Goal: Information Seeking & Learning: Learn about a topic

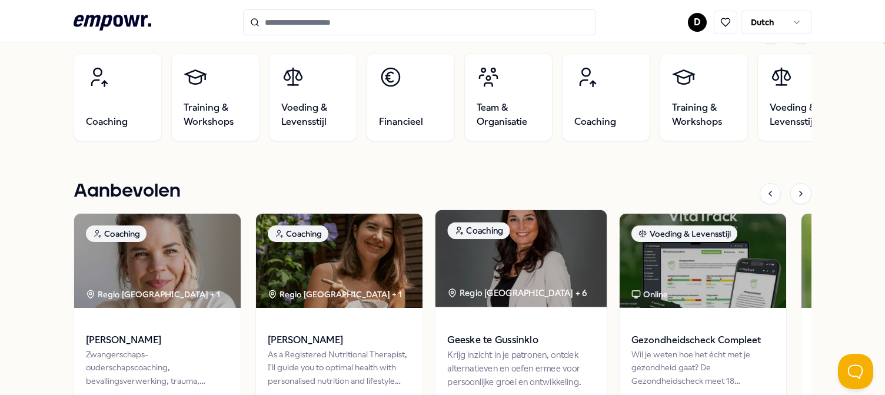
scroll to position [353, 0]
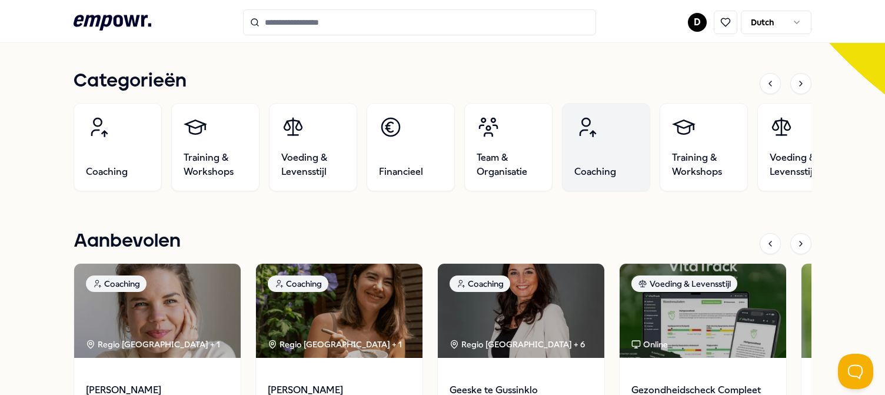
click at [593, 134] on icon at bounding box center [588, 127] width 16 height 19
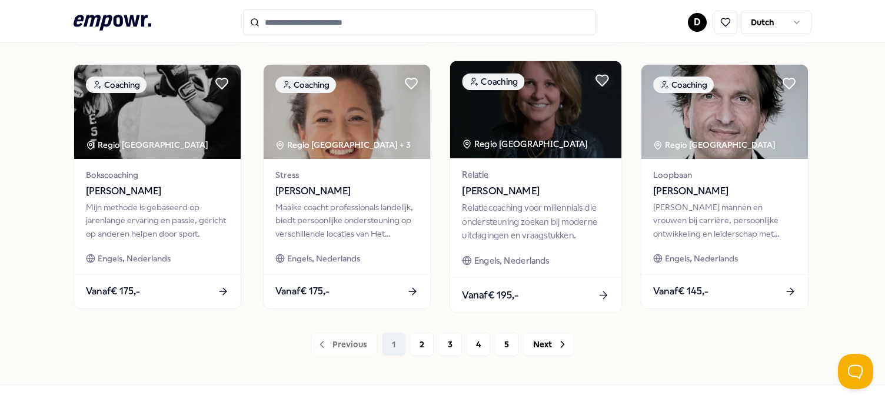
scroll to position [656, 0]
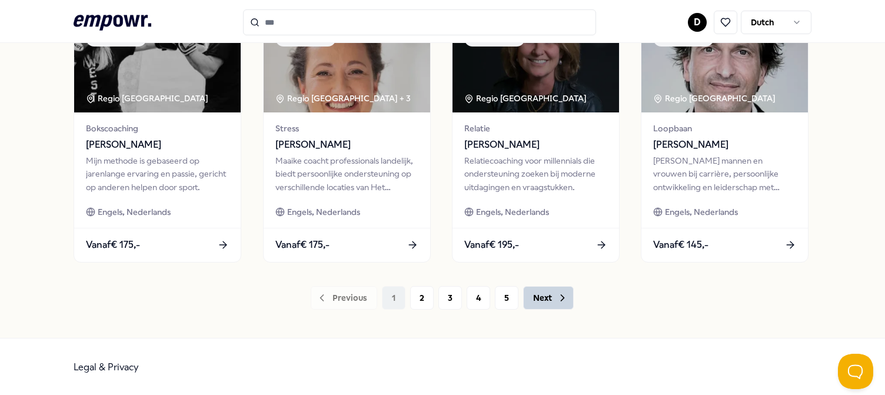
click at [543, 298] on button "Next" at bounding box center [548, 298] width 51 height 24
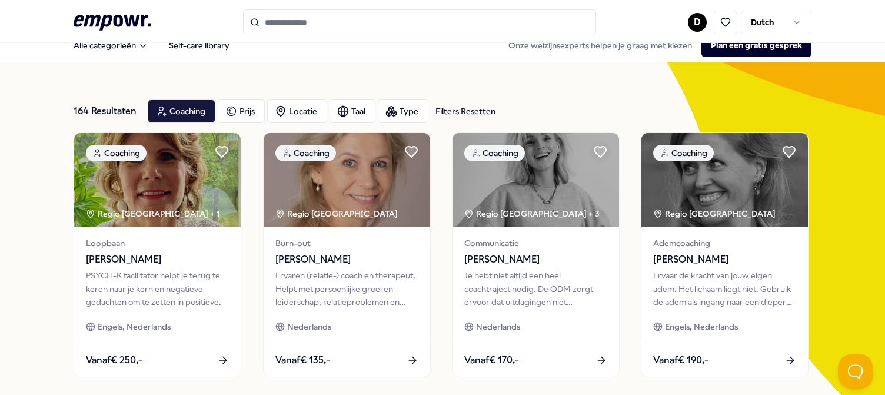
scroll to position [9, 0]
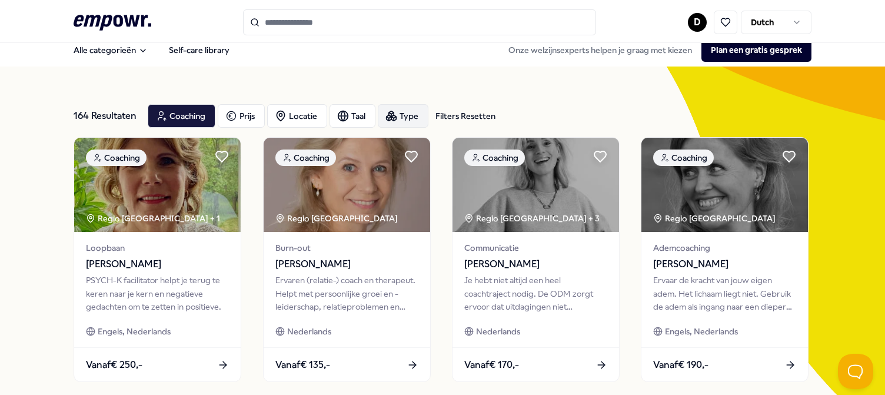
click at [398, 114] on div "Type" at bounding box center [403, 116] width 51 height 24
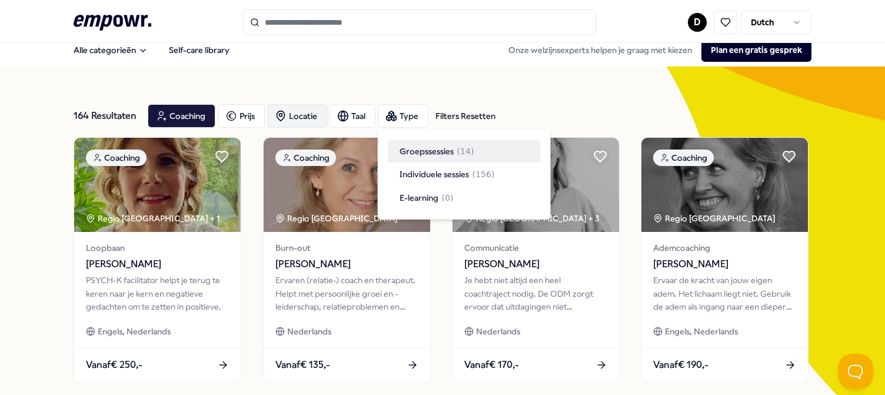
click at [294, 115] on div "Locatie" at bounding box center [297, 116] width 60 height 24
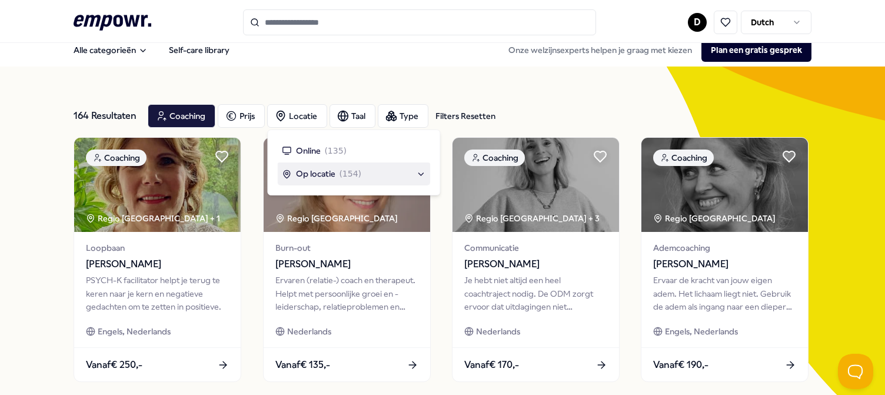
click at [315, 172] on span "Op locatie" at bounding box center [315, 173] width 39 height 13
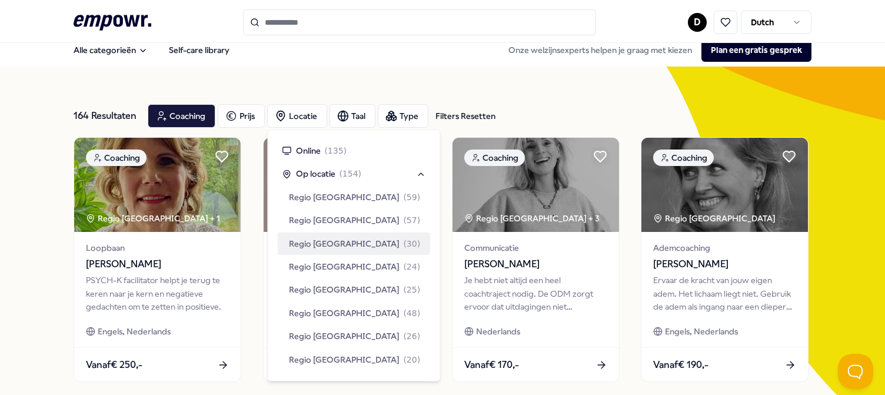
click at [348, 242] on span "Regio [GEOGRAPHIC_DATA]" at bounding box center [344, 243] width 111 height 13
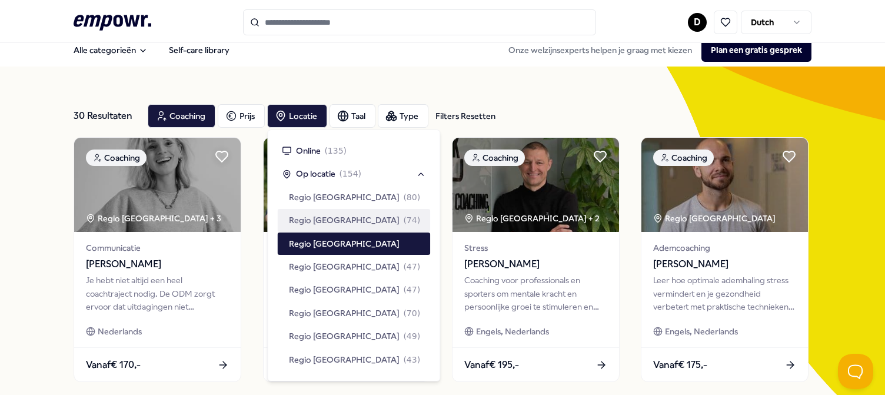
click at [562, 103] on div "30 Resultaten Filters Resetten Coaching Prijs Locatie Taal Type Filters Resetten" at bounding box center [442, 116] width 737 height 42
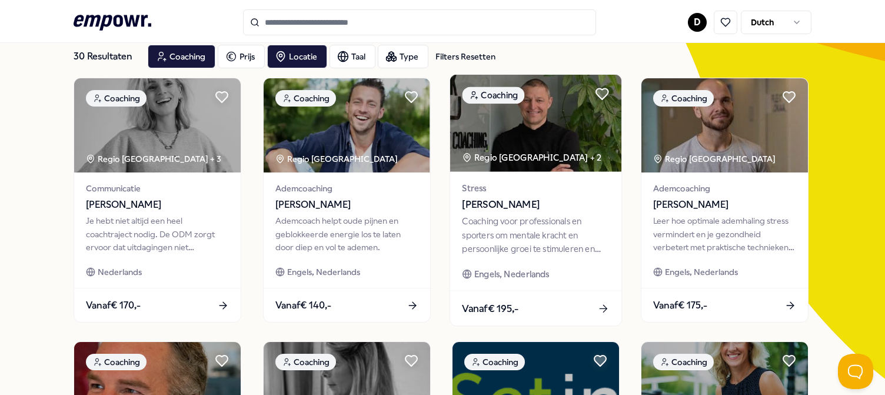
scroll to position [68, 0]
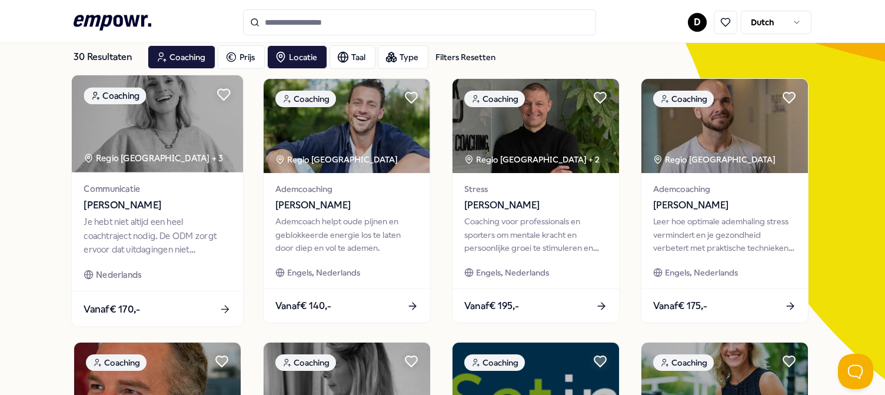
click at [182, 232] on div "Je hebt niet altijd een heel coachtraject nodig. De ODM zorgt ervoor dat uitdag…" at bounding box center [157, 235] width 147 height 41
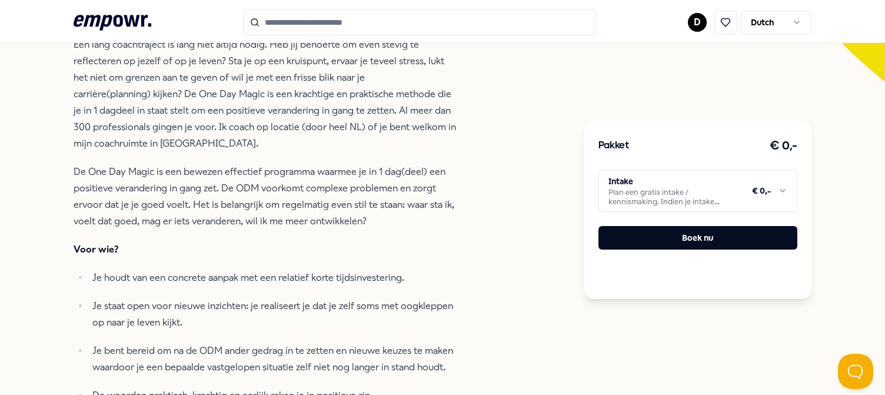
scroll to position [362, 0]
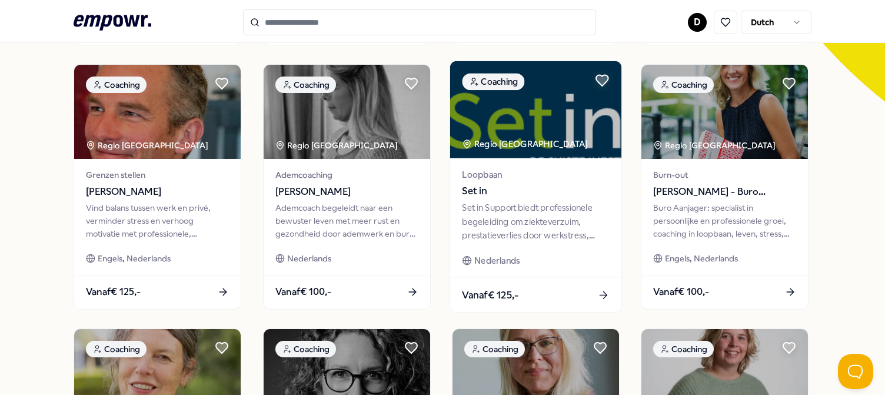
scroll to position [304, 0]
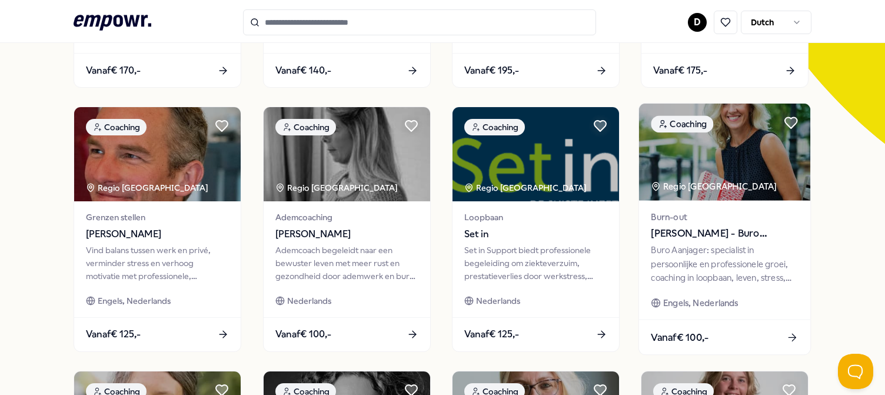
click at [736, 233] on span "[PERSON_NAME] - Buro Aanjager" at bounding box center [724, 233] width 147 height 15
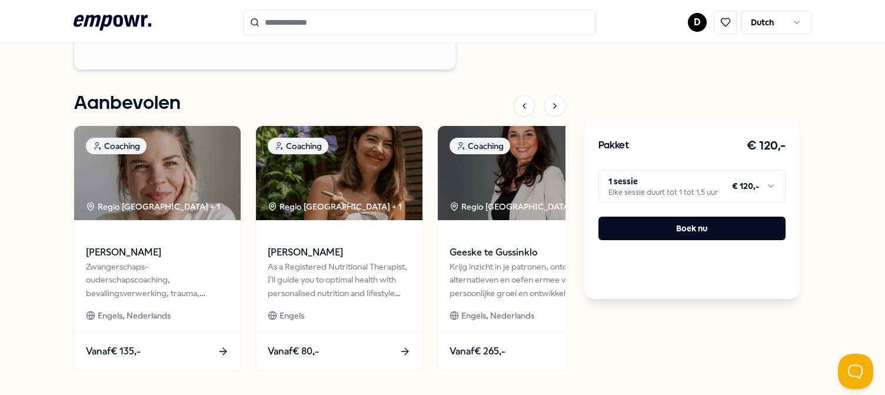
scroll to position [2189, 0]
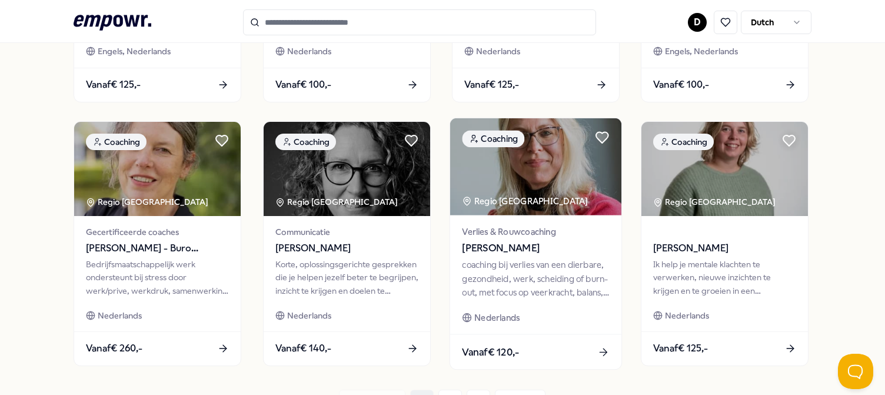
scroll to position [539, 0]
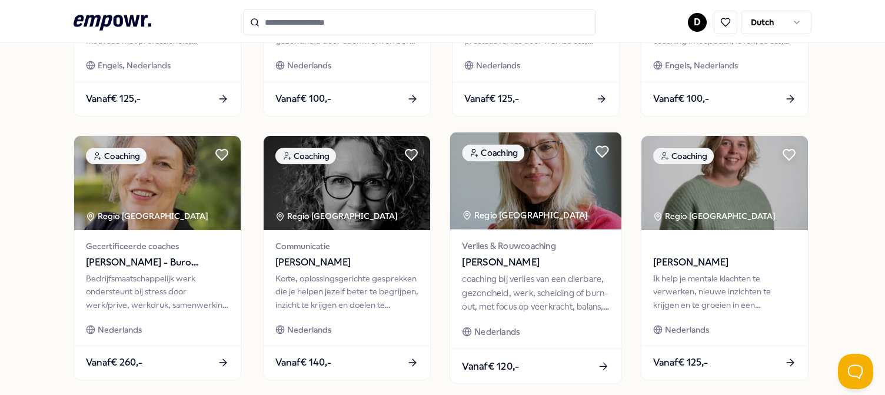
click at [487, 243] on span "Verlies & Rouwcoaching" at bounding box center [535, 246] width 147 height 14
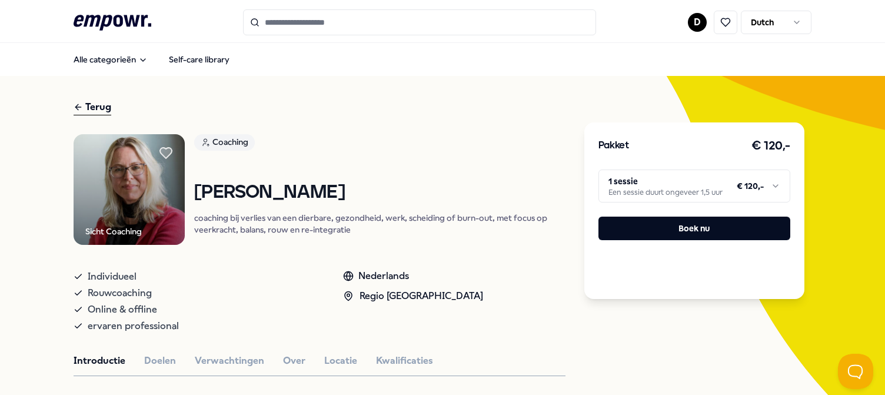
click at [344, 292] on icon at bounding box center [348, 296] width 11 height 11
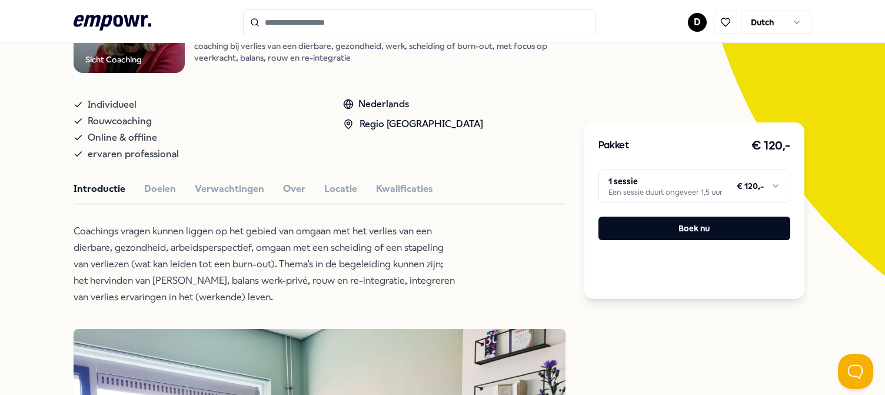
scroll to position [235, 0]
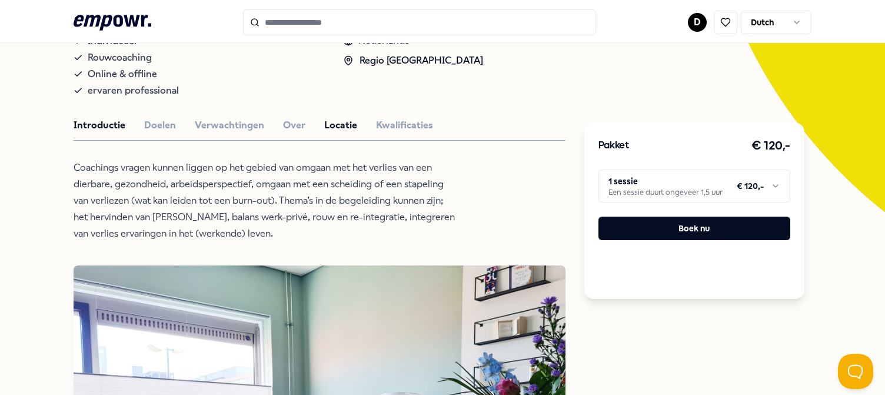
click at [331, 124] on button "Locatie" at bounding box center [340, 125] width 33 height 15
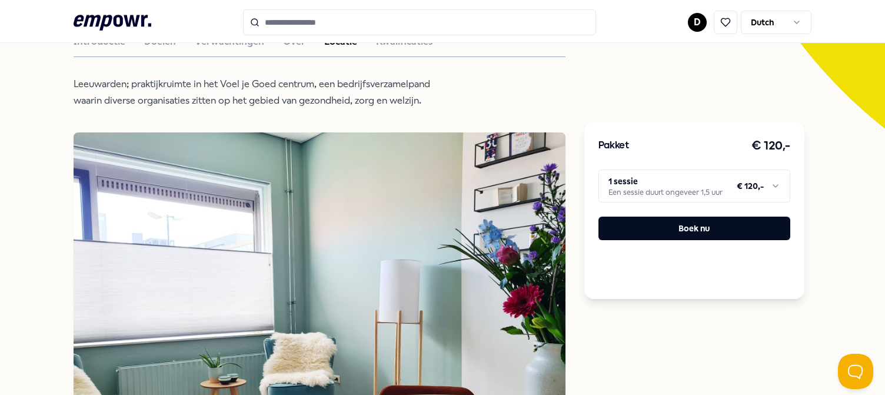
scroll to position [294, 0]
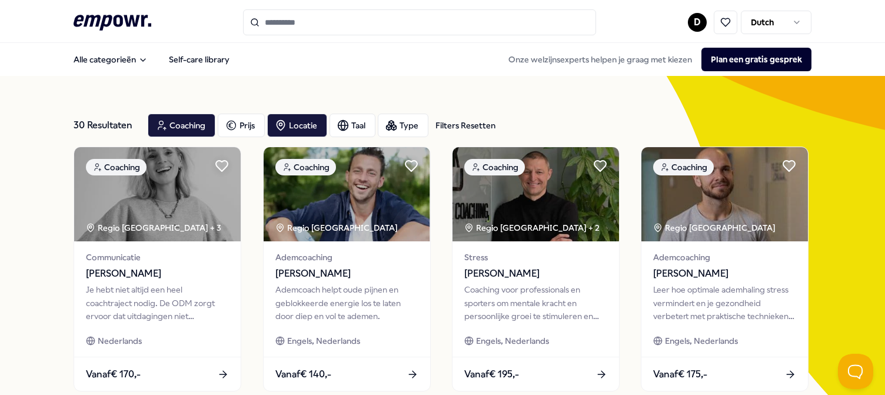
click at [272, 18] on input "Search for products, categories or subcategories" at bounding box center [419, 22] width 353 height 26
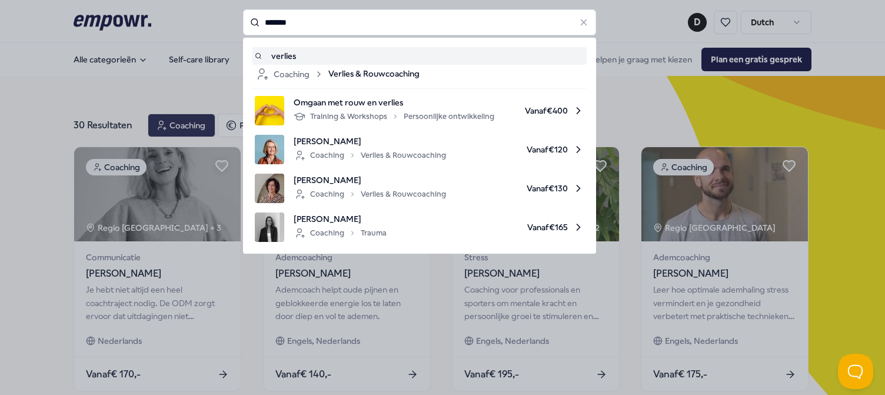
type input "*******"
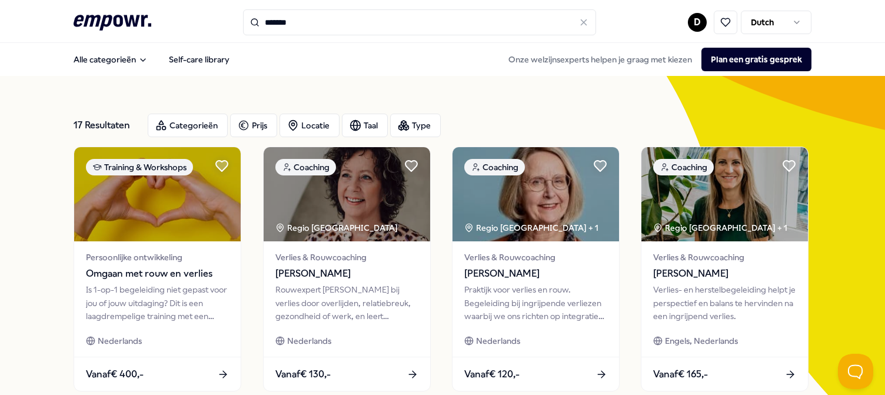
scroll to position [59, 0]
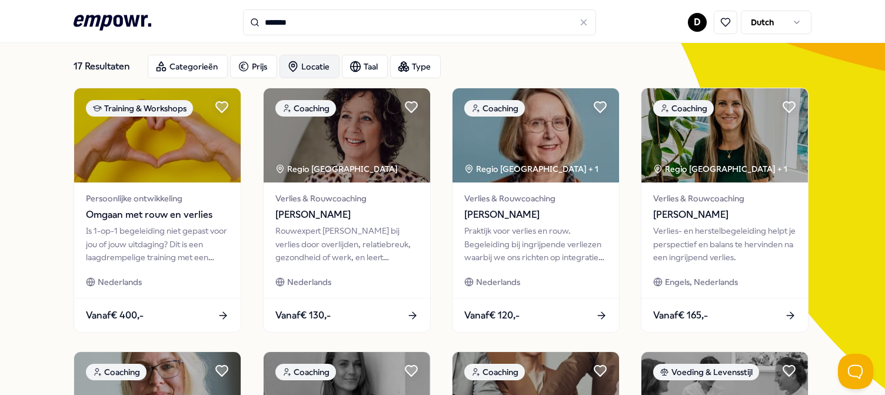
click at [313, 65] on div "Locatie" at bounding box center [309, 67] width 60 height 24
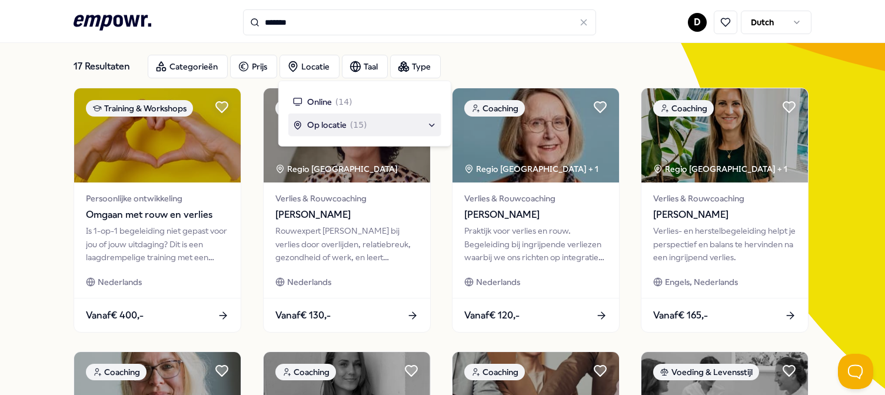
click at [532, 46] on div "17 Resultaten Categorieën Prijs Locatie Taal Type" at bounding box center [442, 66] width 737 height 42
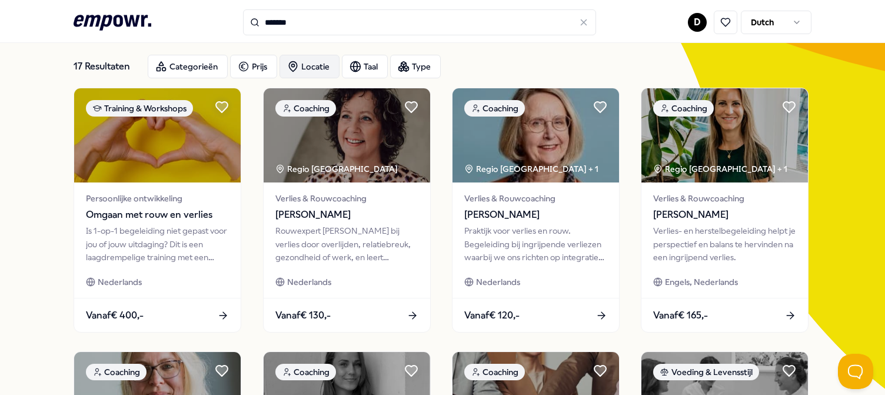
click at [326, 68] on div "Locatie" at bounding box center [309, 67] width 60 height 24
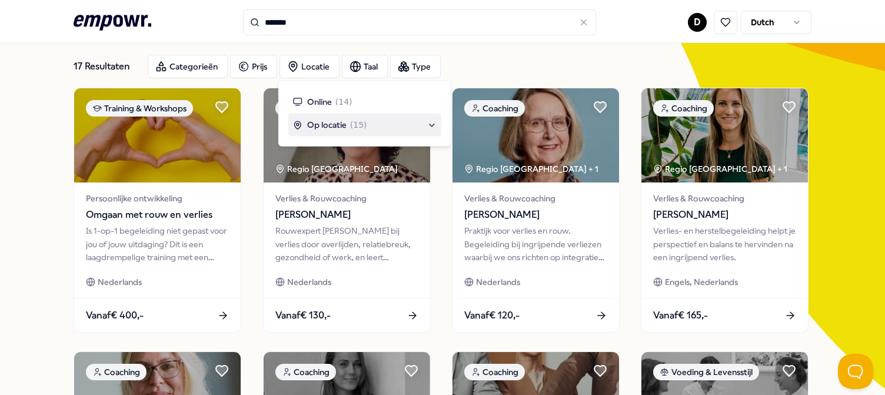
click at [331, 126] on span "Op locatie" at bounding box center [326, 124] width 39 height 13
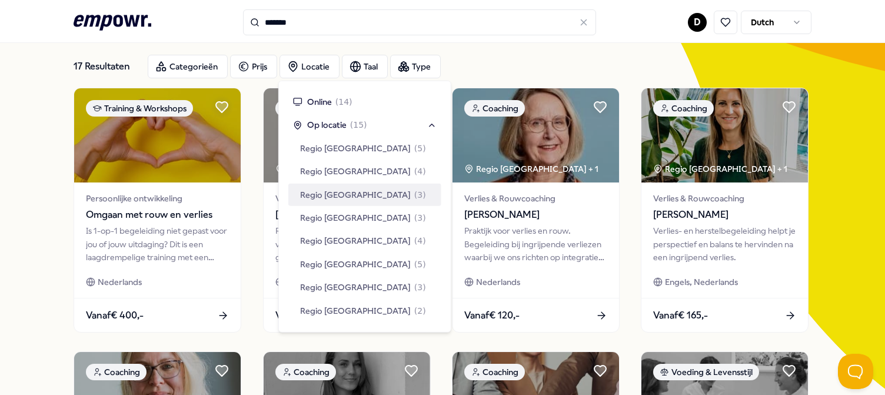
click at [346, 188] on span "Regio [GEOGRAPHIC_DATA]" at bounding box center [355, 194] width 111 height 13
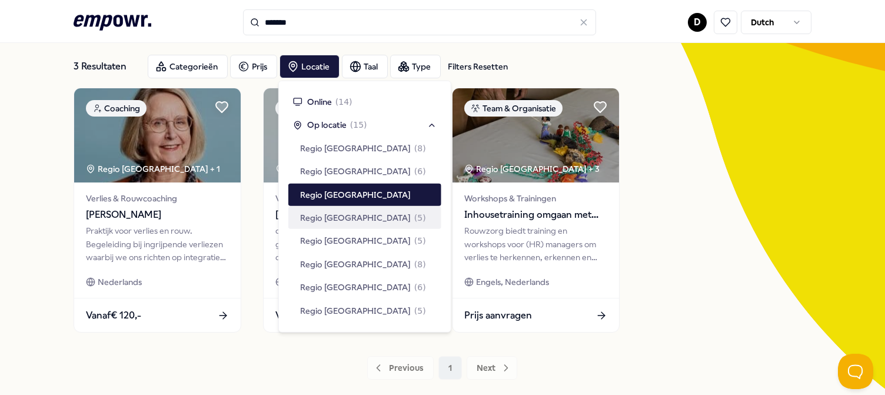
click at [731, 221] on div "Coaching Regio Noord NL + 1 Verlies & Rouwcoaching [PERSON_NAME] Praktijk voor …" at bounding box center [442, 210] width 737 height 245
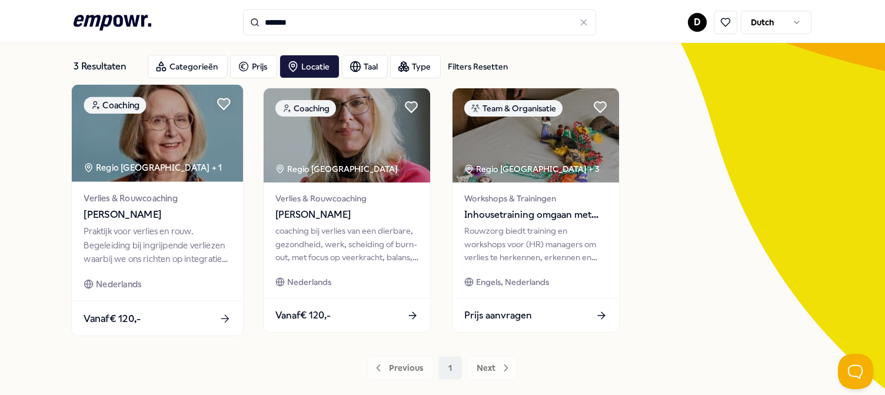
click at [151, 216] on span "[PERSON_NAME]" at bounding box center [157, 214] width 147 height 15
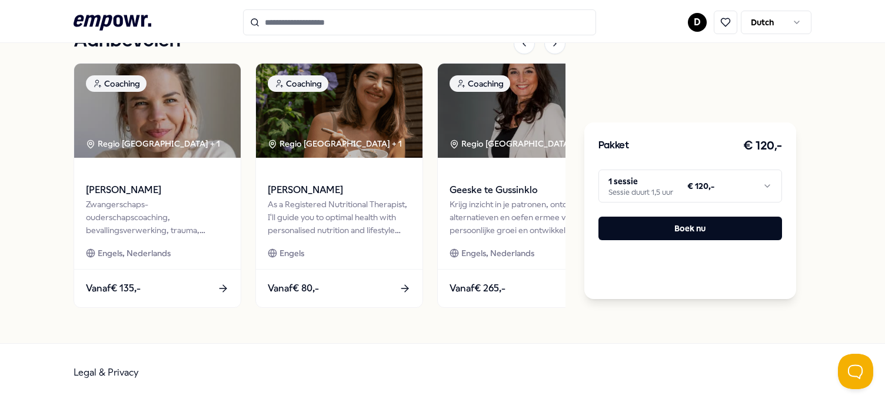
scroll to position [1598, 0]
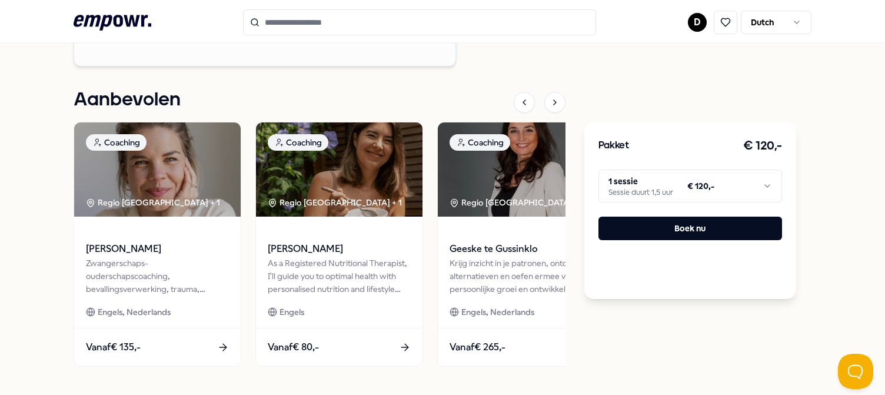
type input "*******"
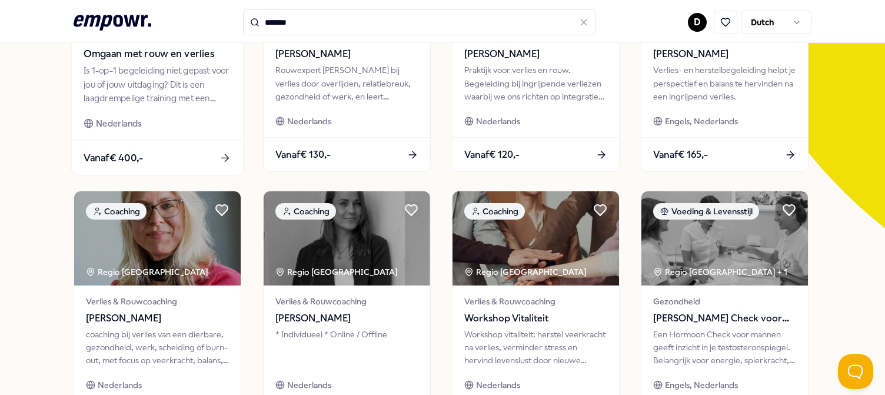
scroll to position [59, 0]
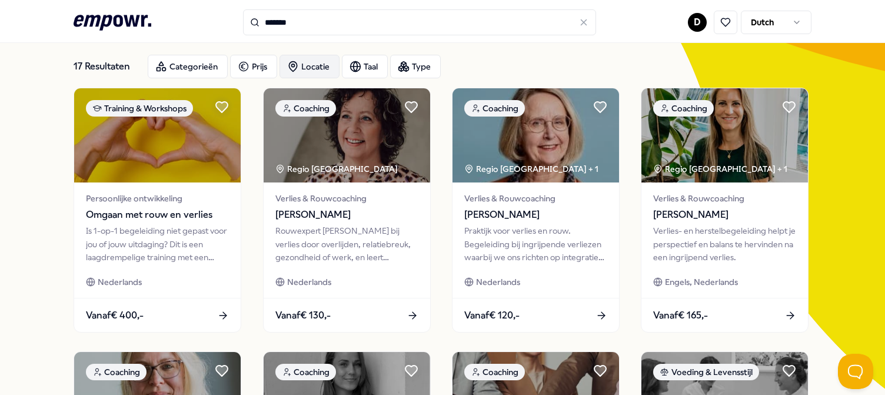
click at [305, 64] on div "Locatie" at bounding box center [309, 67] width 60 height 24
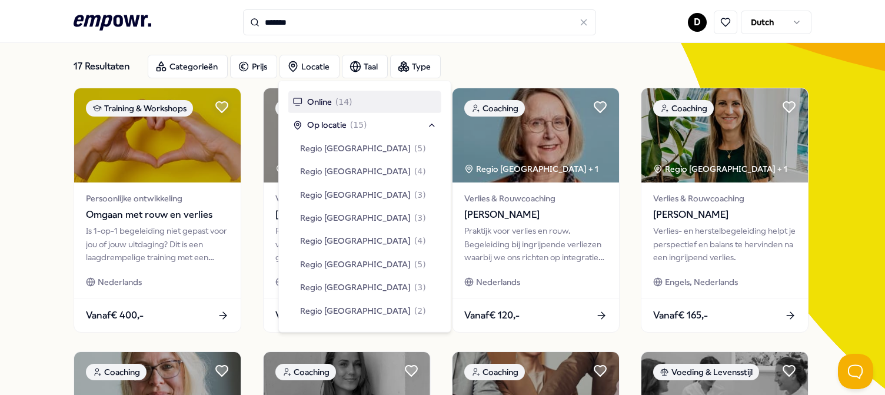
click at [323, 99] on span "Online" at bounding box center [319, 101] width 25 height 13
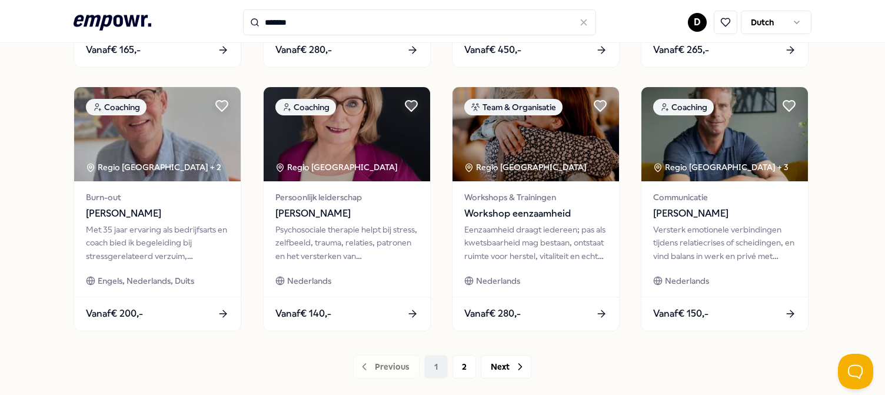
scroll to position [588, 0]
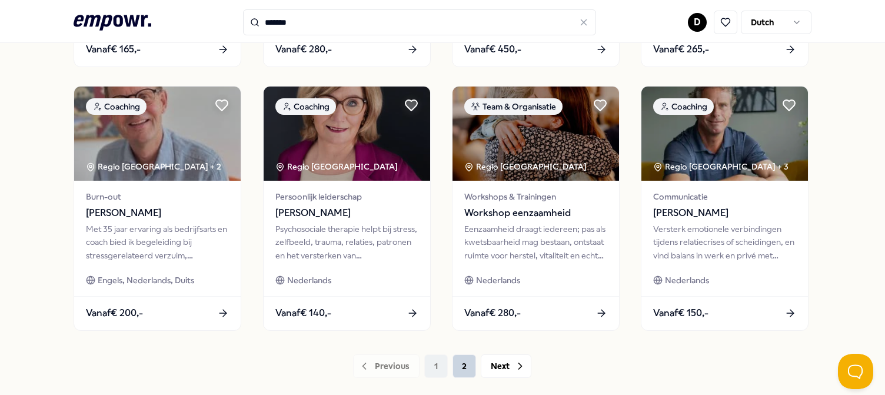
click at [461, 369] on button "2" at bounding box center [464, 366] width 24 height 24
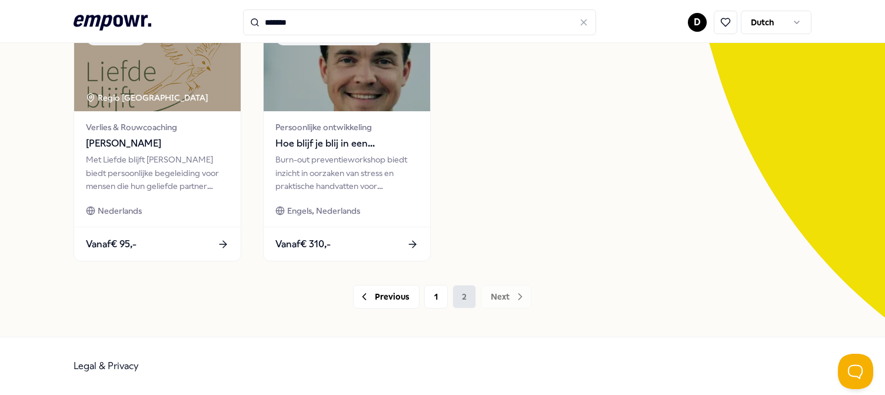
scroll to position [129, 0]
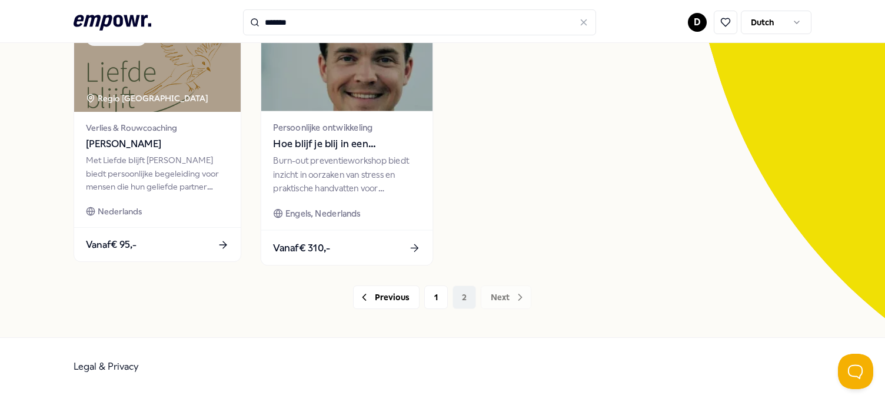
click at [325, 144] on span "Hoe blijf je blij in een prestatiemaatschappij (workshop)" at bounding box center [346, 143] width 147 height 15
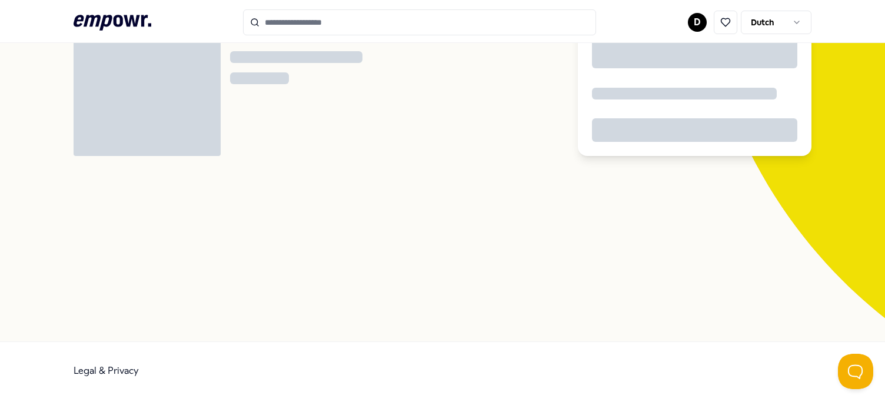
scroll to position [75, 0]
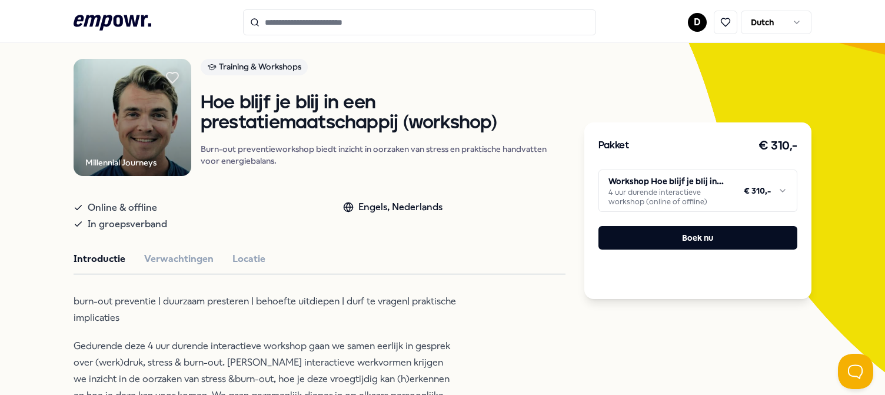
type input "*******"
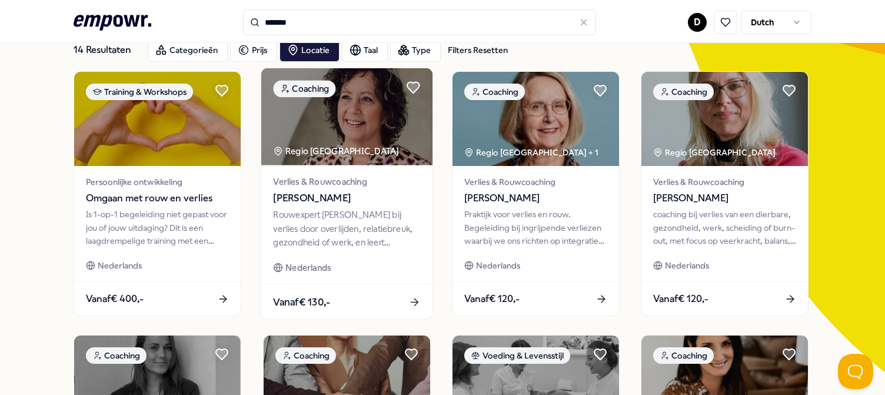
click at [316, 200] on span "[PERSON_NAME]" at bounding box center [346, 198] width 147 height 15
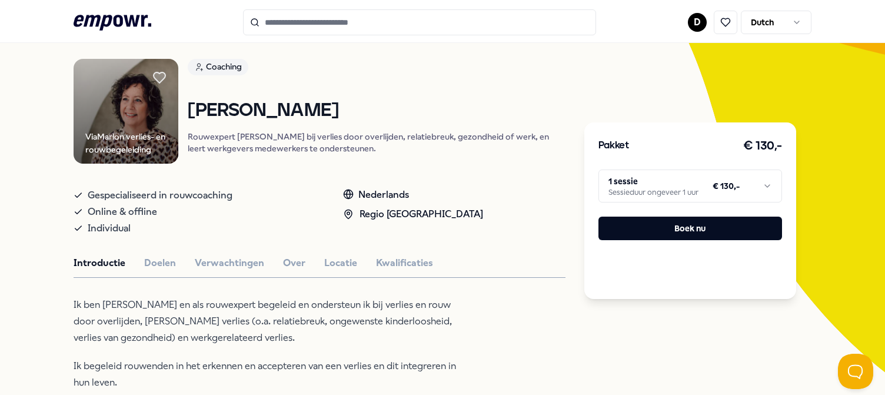
scroll to position [134, 0]
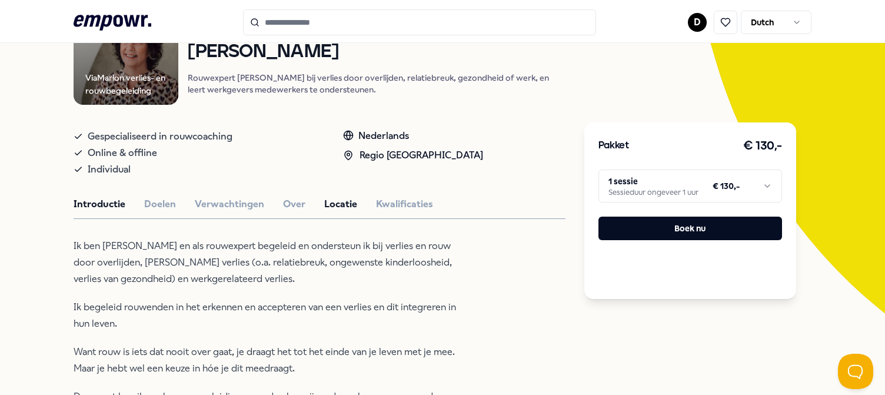
click at [344, 204] on button "Locatie" at bounding box center [340, 203] width 33 height 15
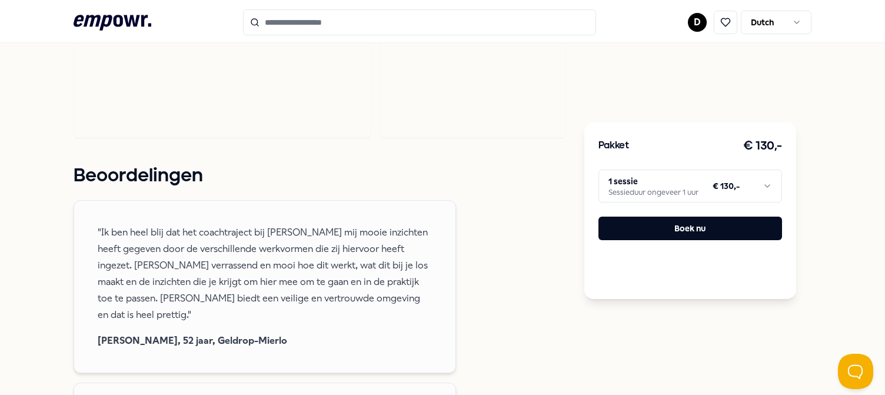
scroll to position [663, 0]
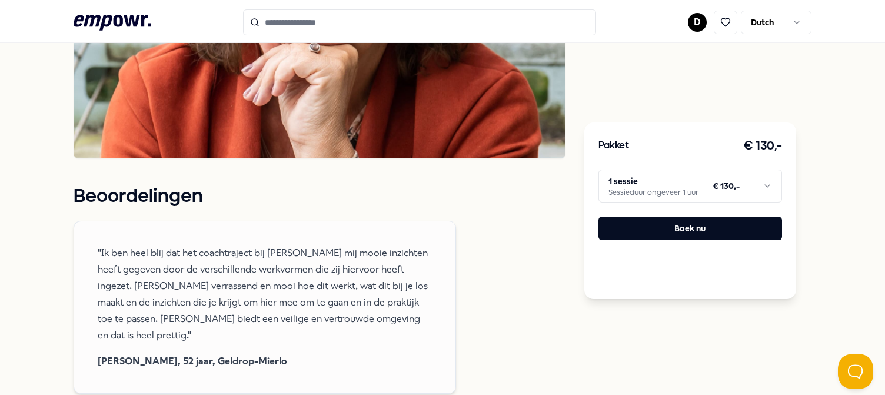
type input "*******"
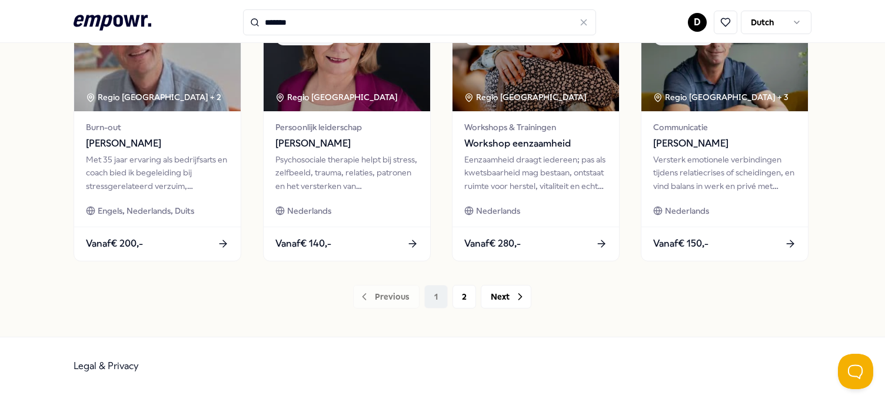
scroll to position [656, 0]
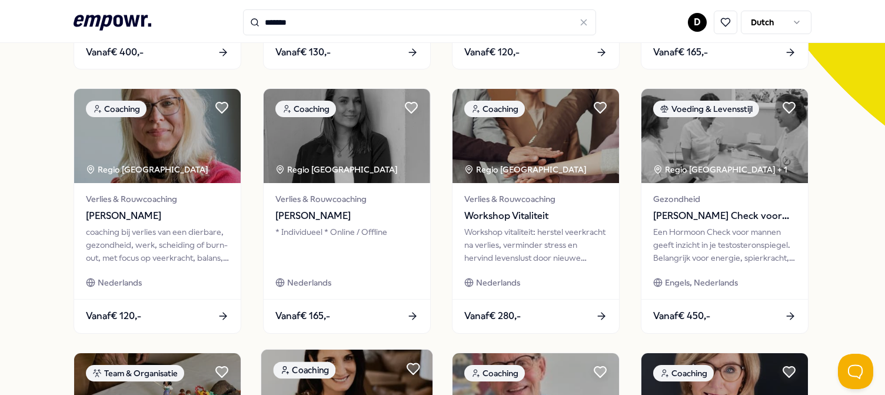
scroll to position [304, 0]
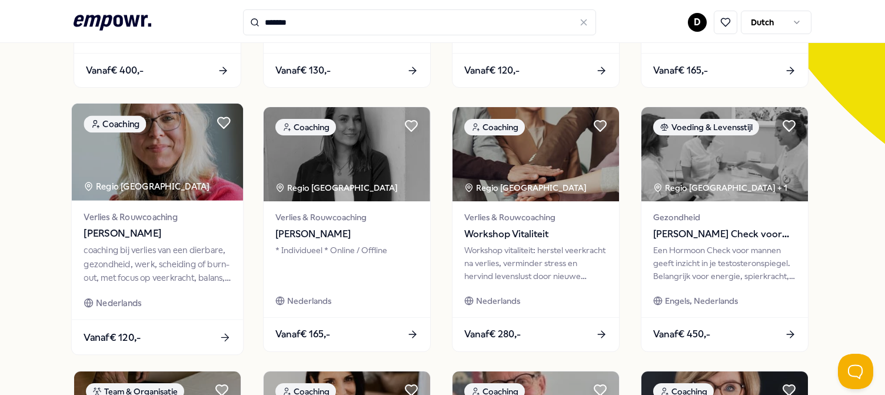
click at [145, 230] on span "[PERSON_NAME]" at bounding box center [157, 233] width 147 height 15
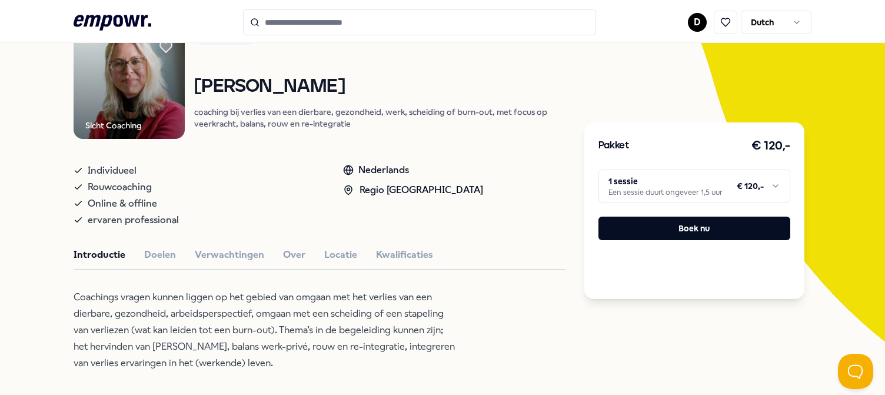
scroll to position [134, 0]
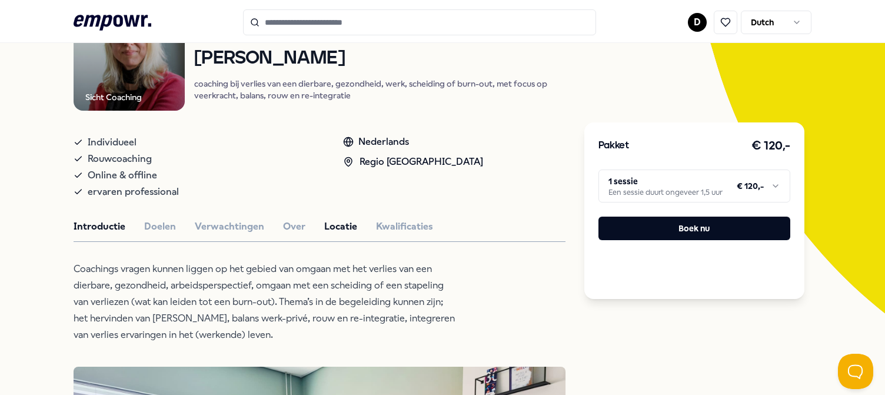
click at [331, 230] on button "Locatie" at bounding box center [340, 226] width 33 height 15
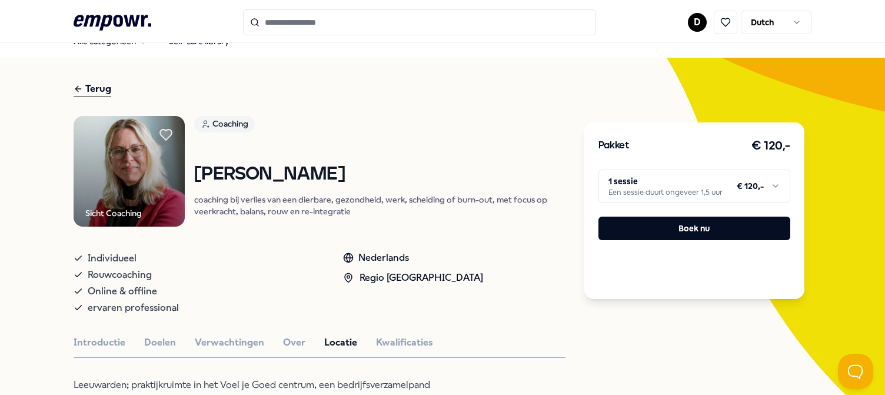
scroll to position [0, 0]
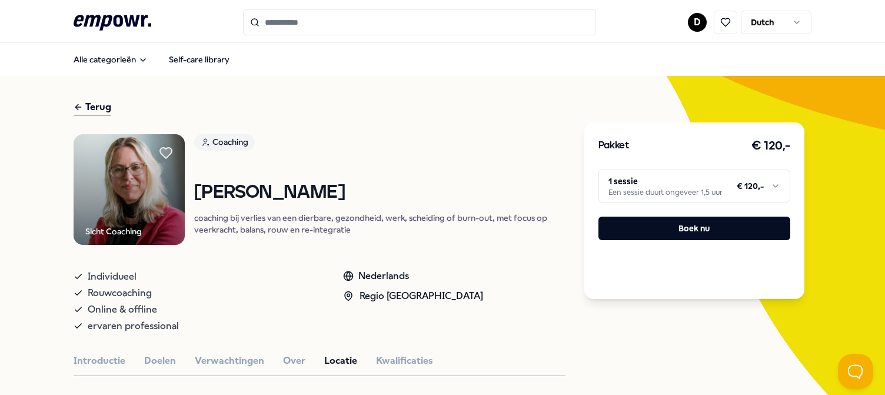
type input "*******"
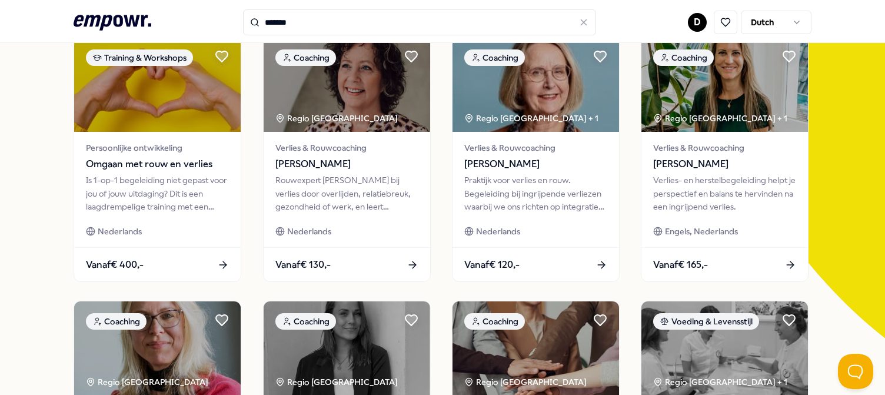
scroll to position [118, 0]
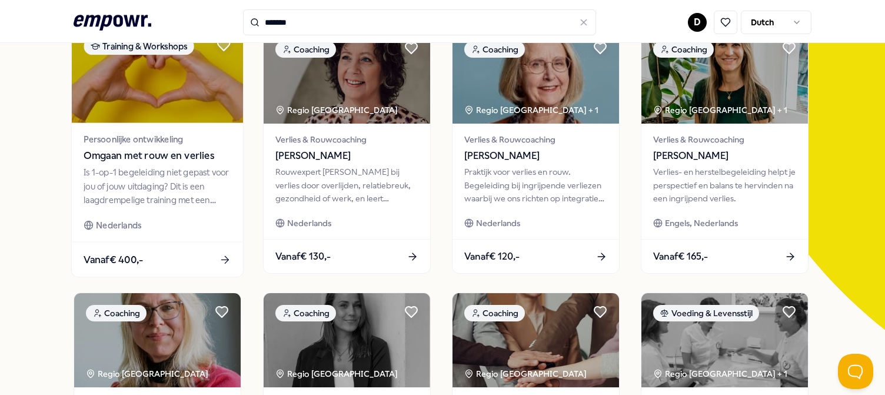
click at [146, 153] on span "Omgaan met rouw en verlies" at bounding box center [157, 155] width 147 height 15
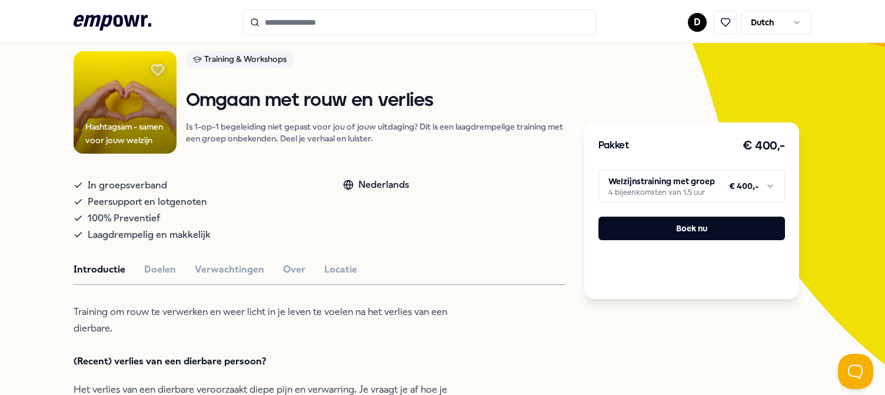
scroll to position [75, 0]
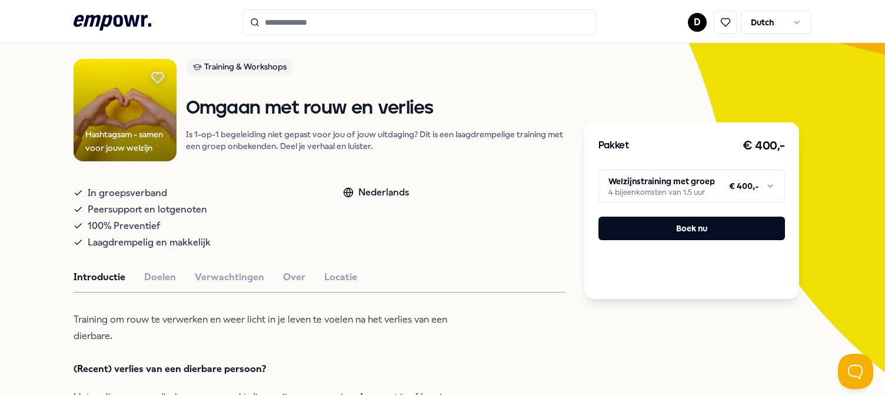
type input "*******"
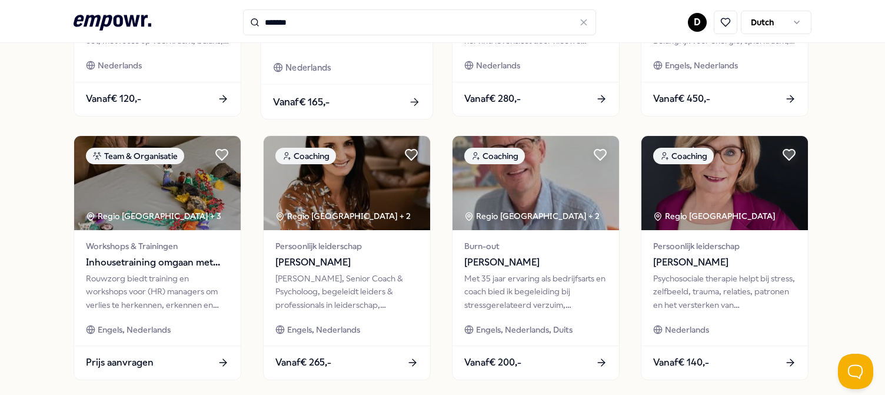
scroll to position [546, 0]
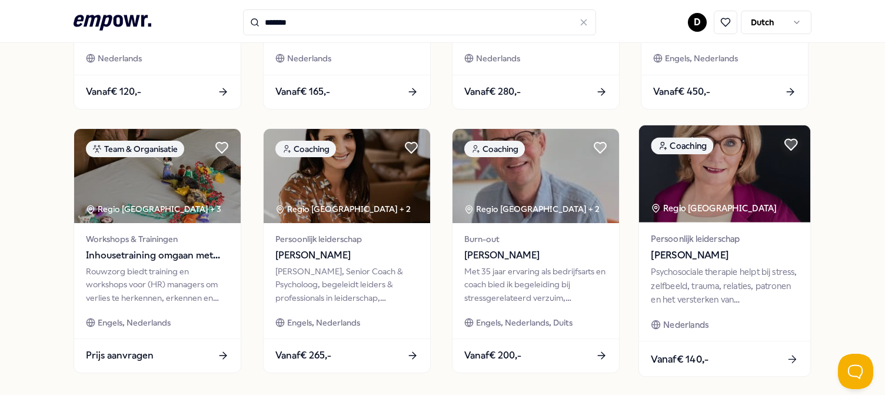
click at [744, 173] on img at bounding box center [724, 173] width 171 height 97
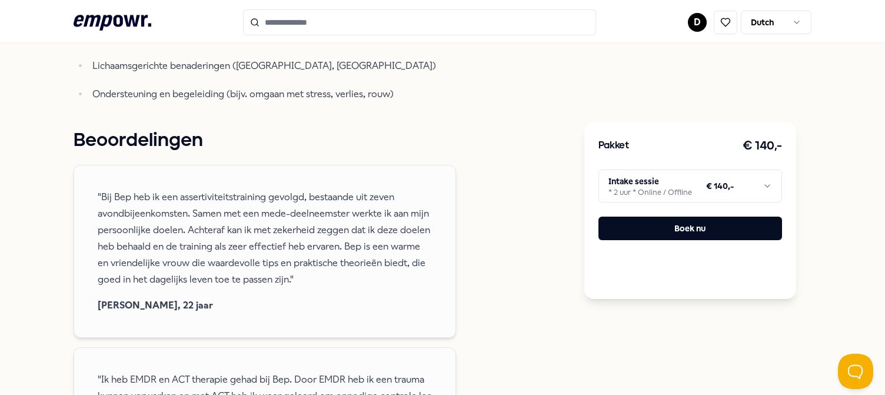
scroll to position [722, 0]
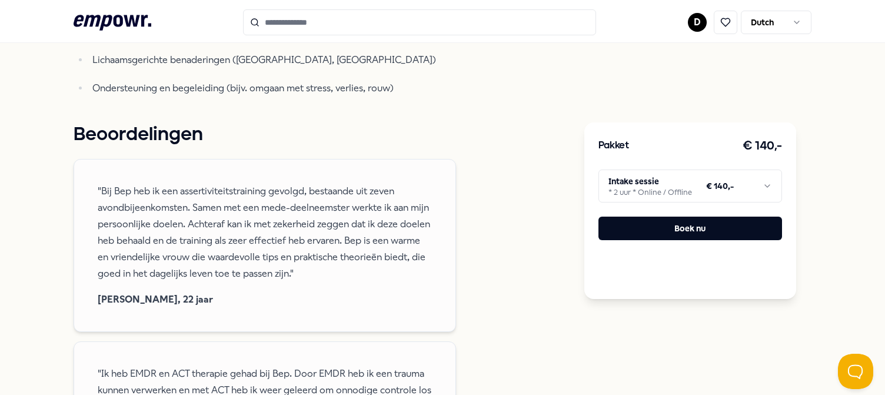
type input "*******"
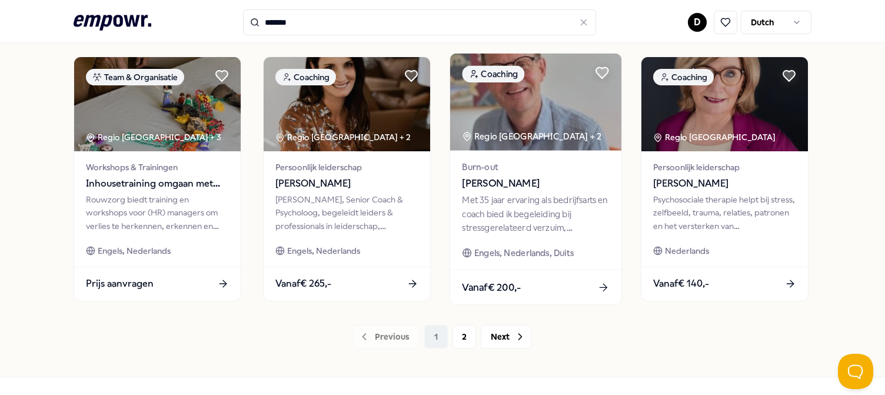
scroll to position [598, 0]
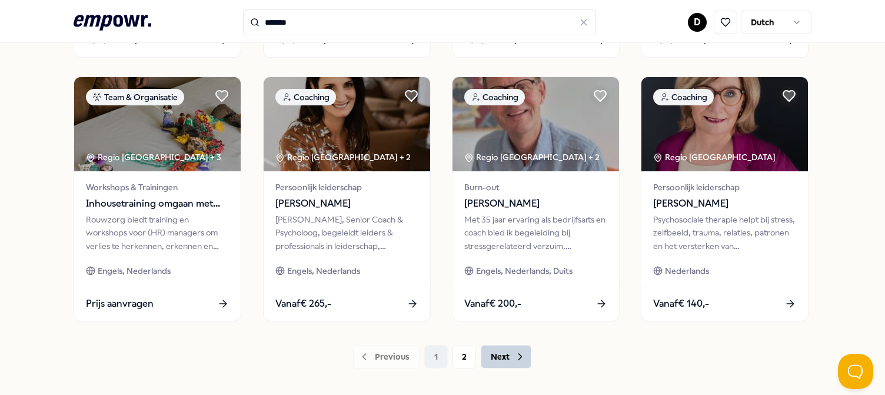
click at [488, 356] on button "Next" at bounding box center [506, 357] width 51 height 24
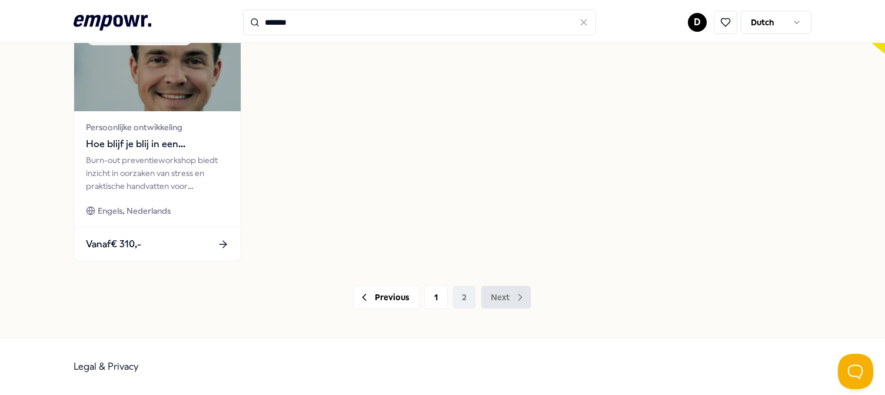
scroll to position [393, 0]
click at [435, 290] on button "1" at bounding box center [436, 298] width 24 height 24
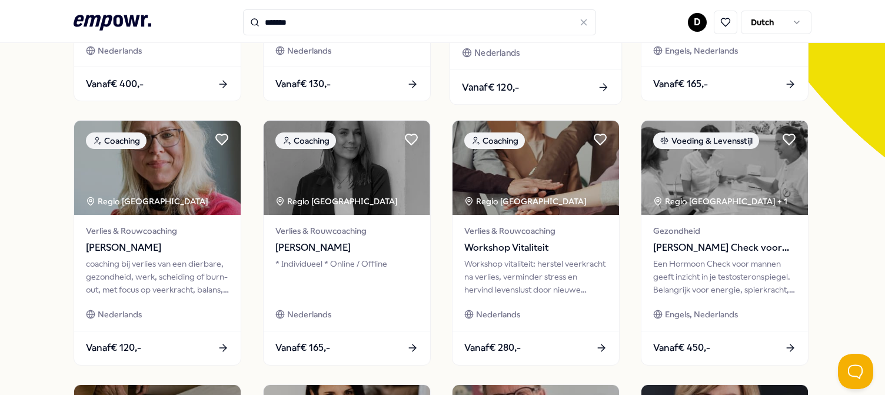
scroll to position [353, 0]
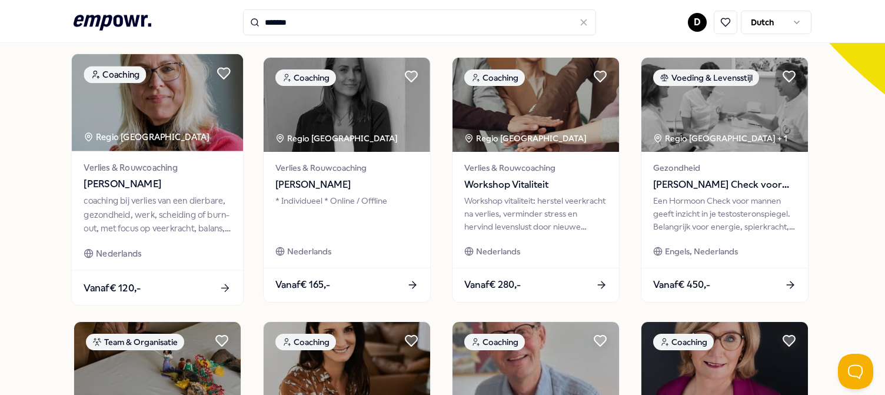
click at [188, 138] on img at bounding box center [157, 102] width 171 height 97
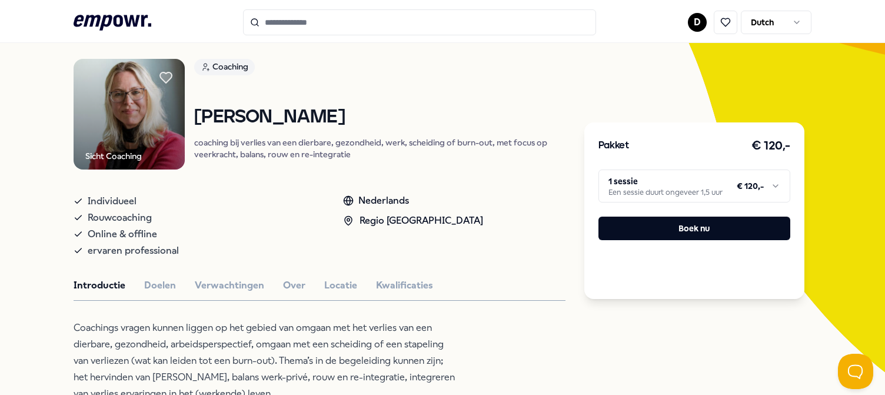
type input "*******"
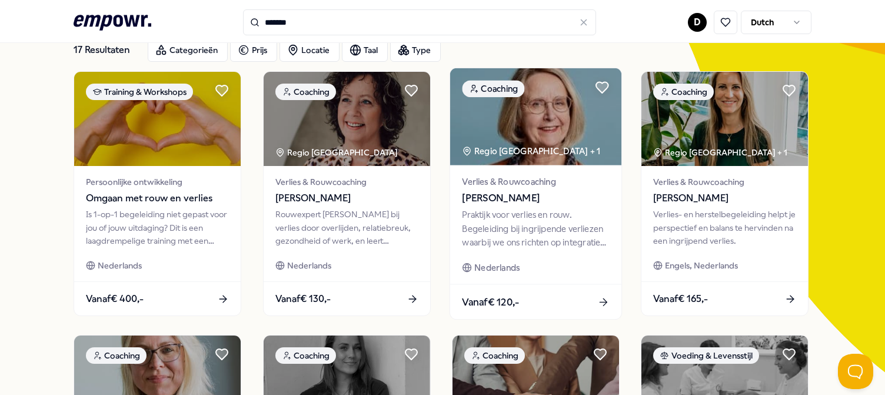
click at [562, 138] on img at bounding box center [535, 116] width 171 height 97
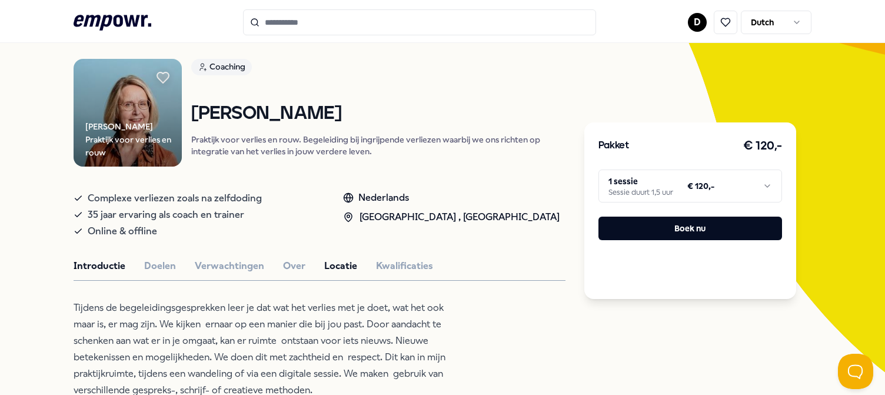
click at [325, 264] on button "Locatie" at bounding box center [340, 265] width 33 height 15
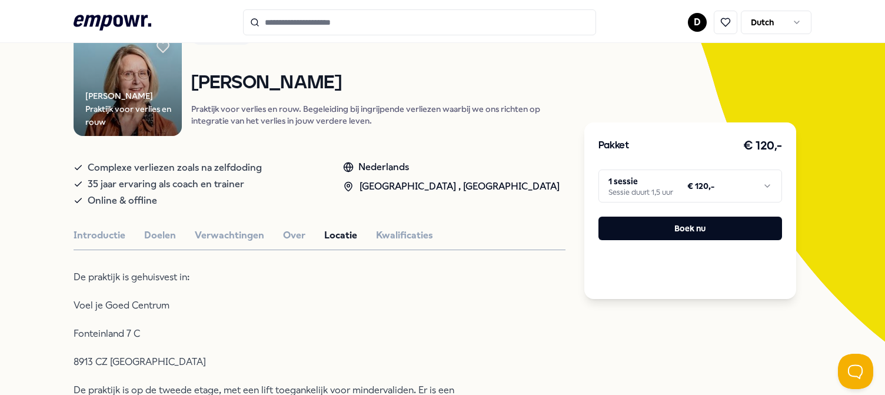
scroll to position [134, 0]
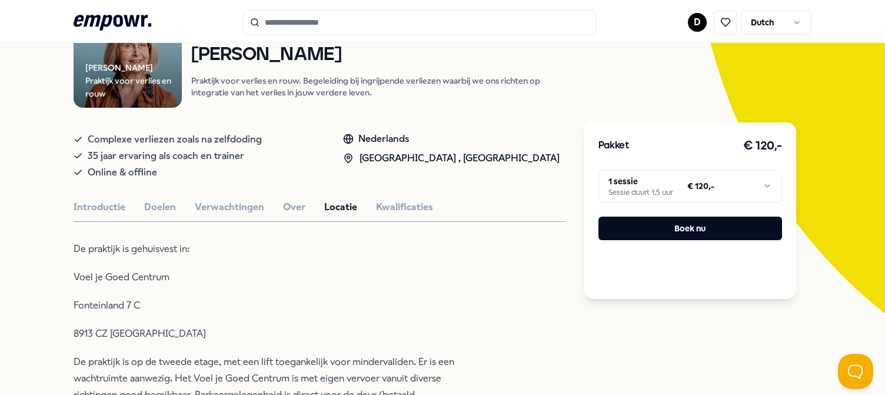
type input "*******"
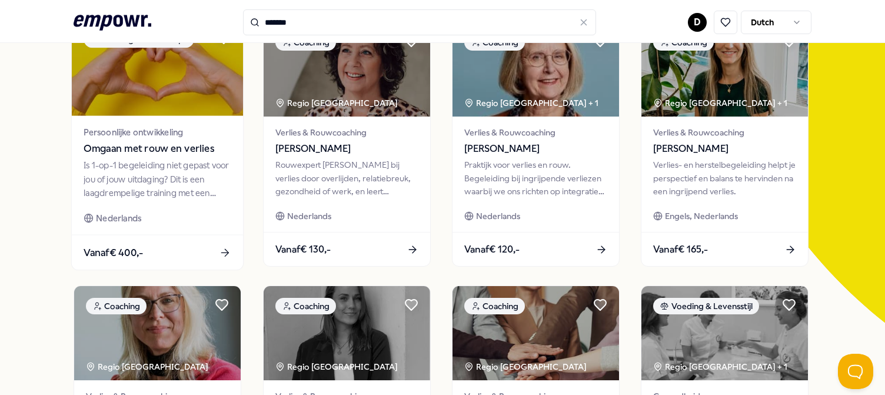
scroll to position [193, 0]
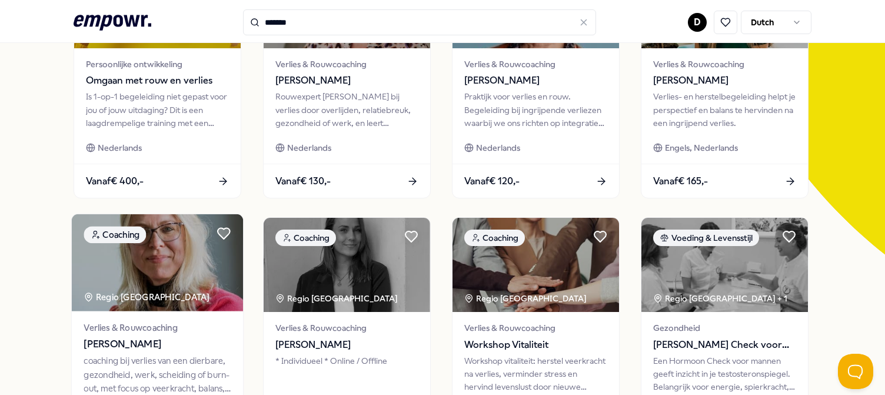
click at [112, 343] on span "[PERSON_NAME]" at bounding box center [157, 343] width 147 height 15
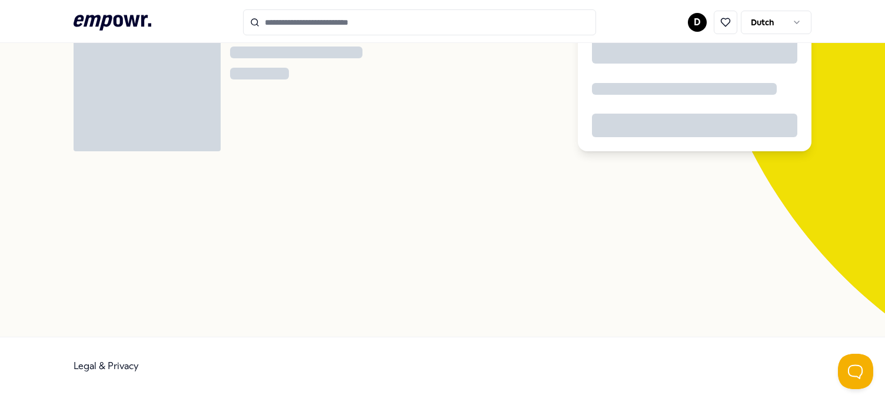
scroll to position [75, 0]
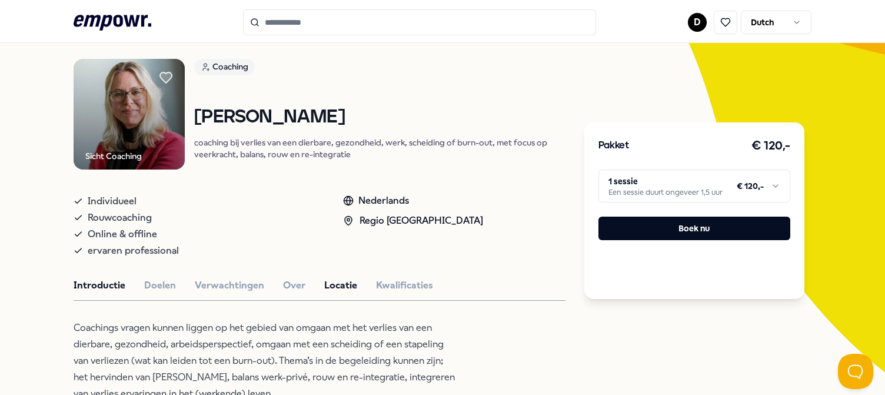
click at [336, 286] on button "Locatie" at bounding box center [340, 285] width 33 height 15
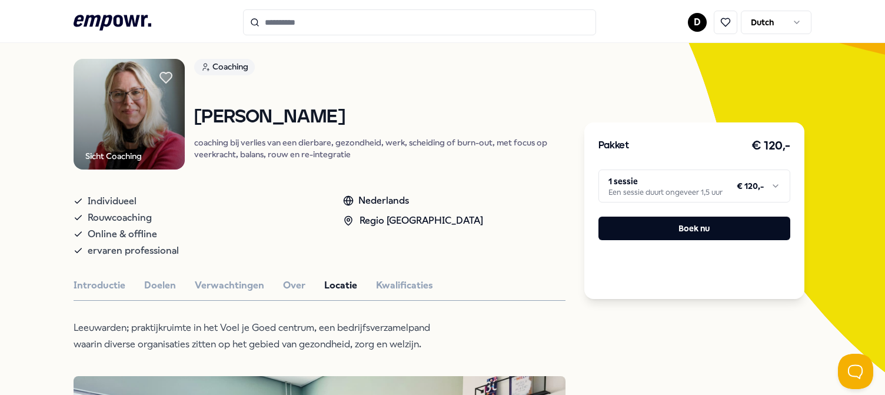
type input "*******"
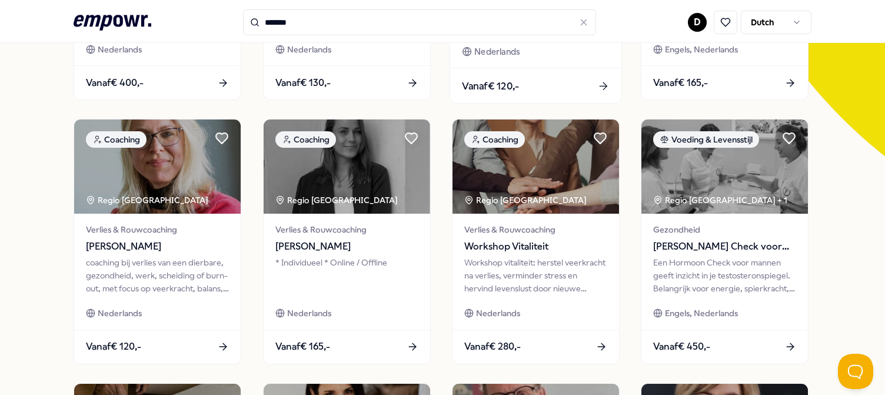
scroll to position [369, 0]
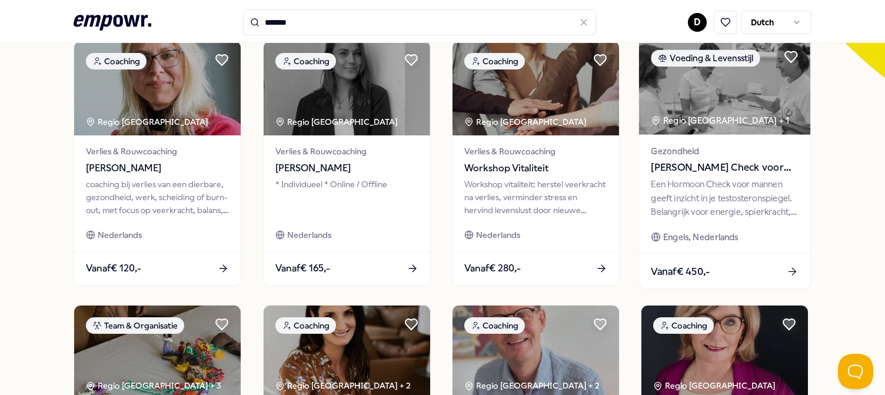
click at [708, 166] on span "[PERSON_NAME] Check voor Mannen" at bounding box center [724, 167] width 147 height 15
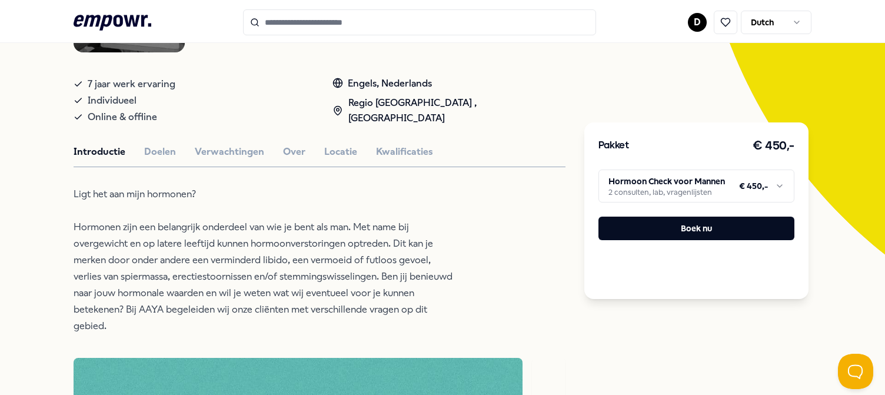
scroll to position [252, 0]
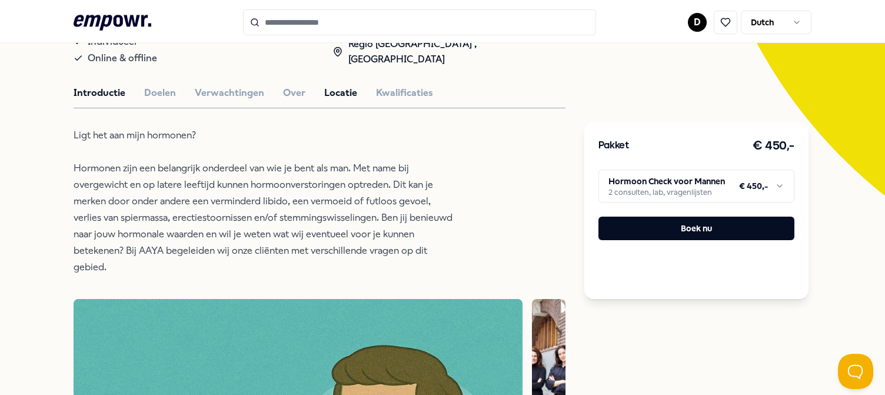
click at [341, 89] on button "Locatie" at bounding box center [340, 92] width 33 height 15
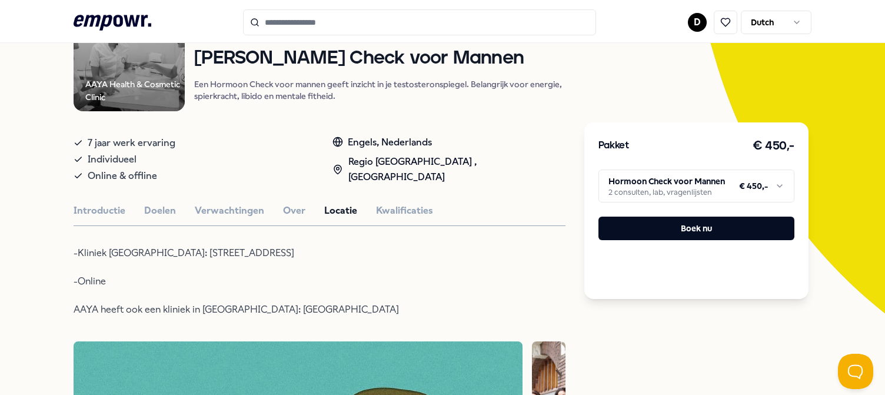
scroll to position [75, 0]
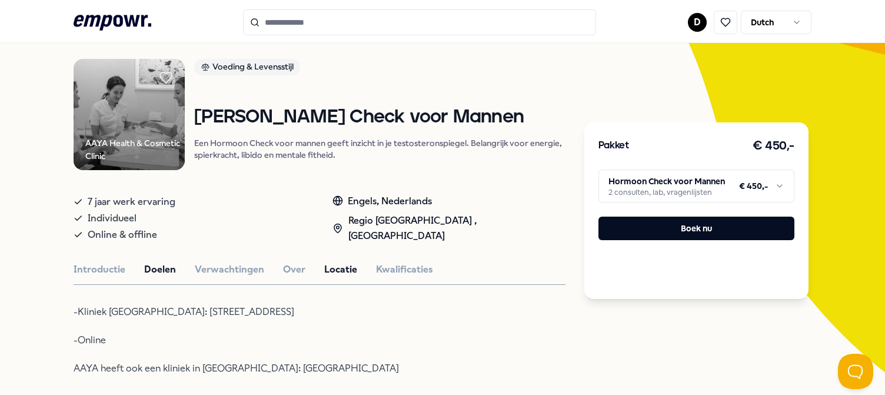
click at [155, 266] on button "Doelen" at bounding box center [160, 269] width 32 height 15
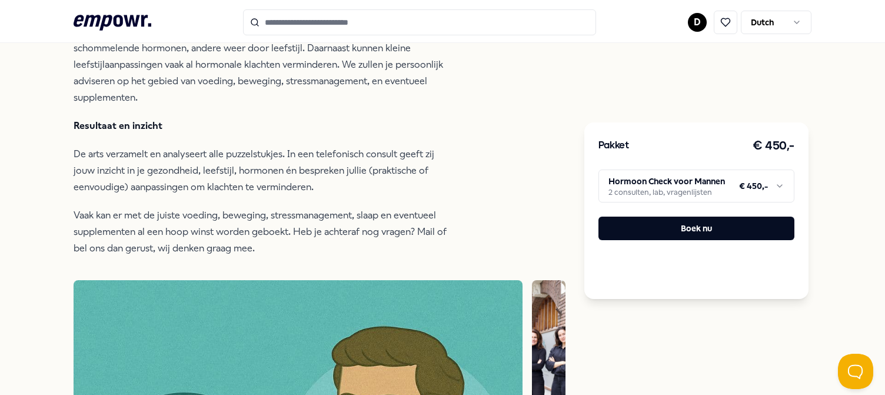
scroll to position [252, 0]
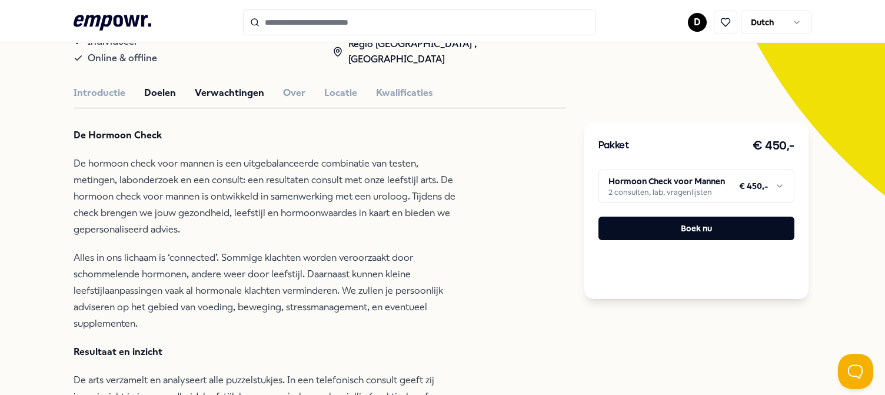
click at [232, 92] on button "Verwachtingen" at bounding box center [229, 92] width 69 height 15
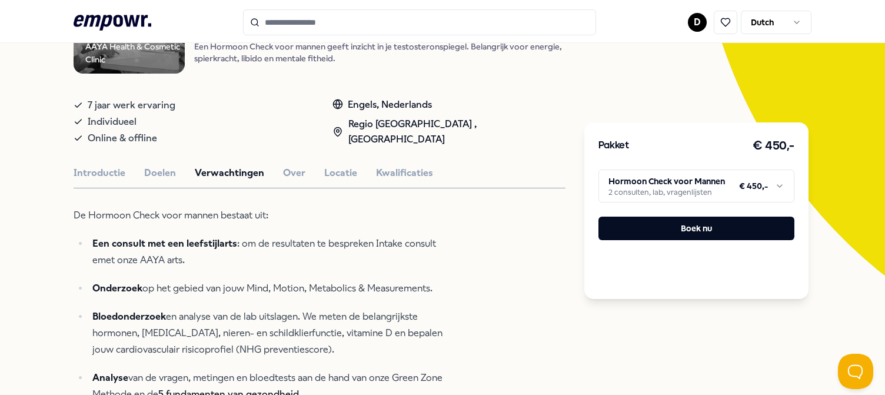
scroll to position [134, 0]
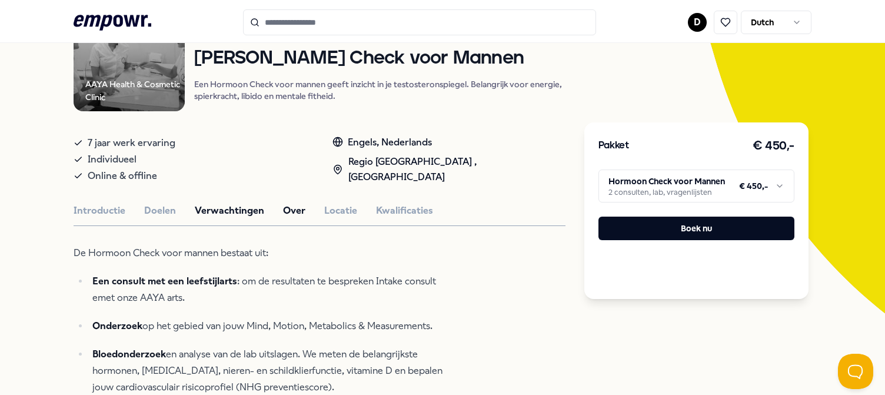
click at [284, 208] on button "Over" at bounding box center [294, 210] width 22 height 15
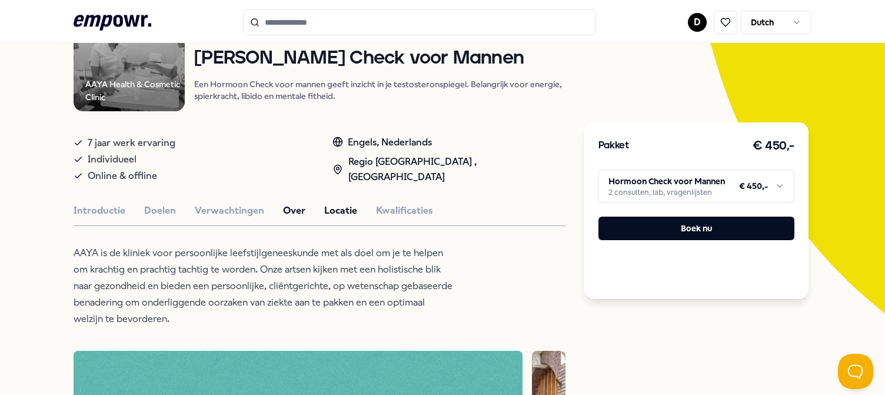
click at [339, 206] on button "Locatie" at bounding box center [340, 210] width 33 height 15
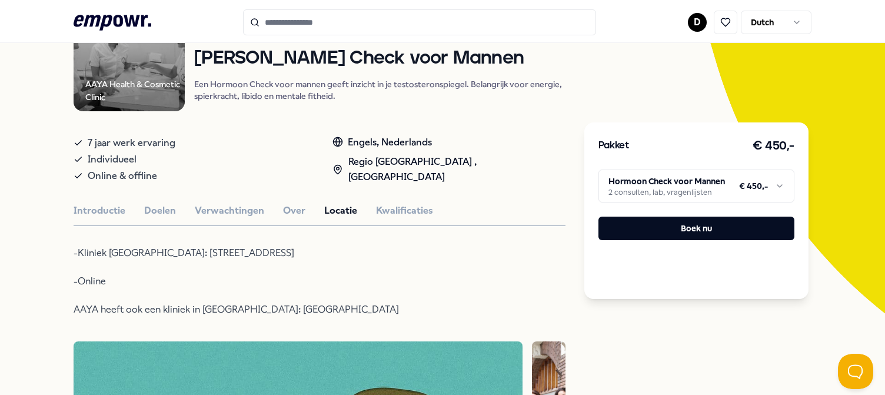
type input "*******"
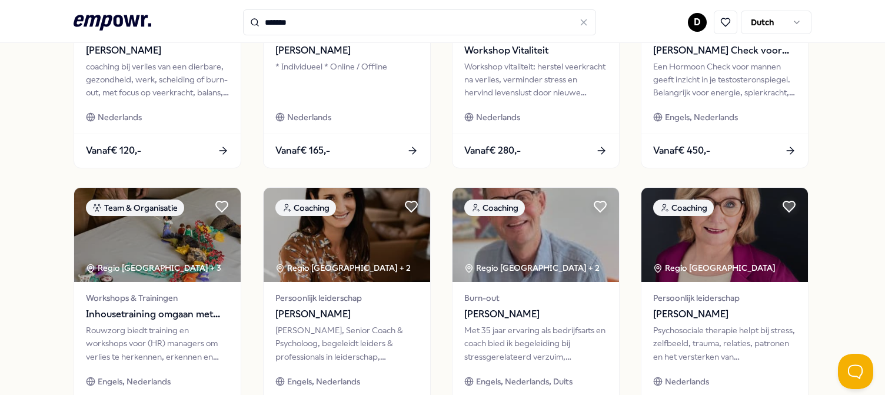
scroll to position [546, 0]
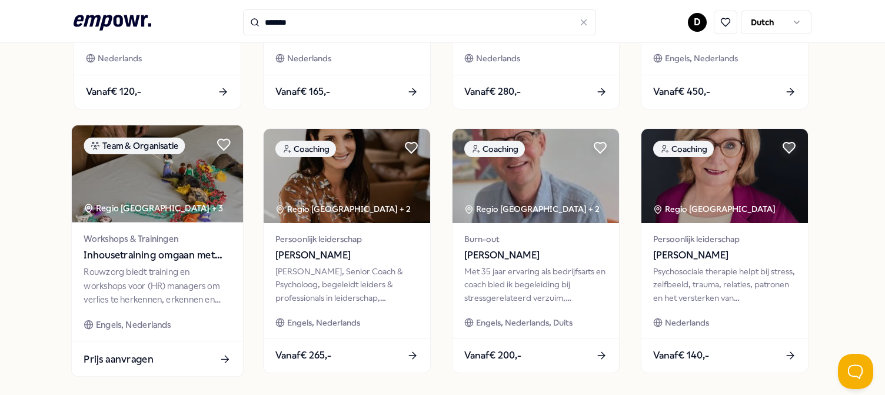
click at [184, 195] on img at bounding box center [157, 173] width 171 height 97
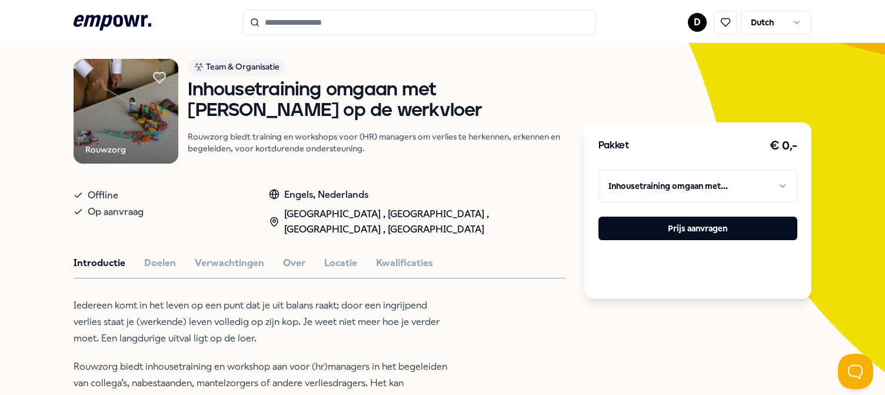
type input "*******"
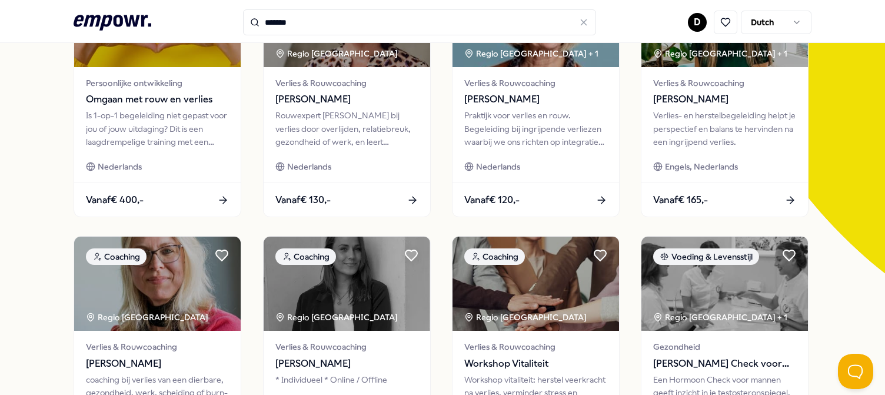
scroll to position [252, 0]
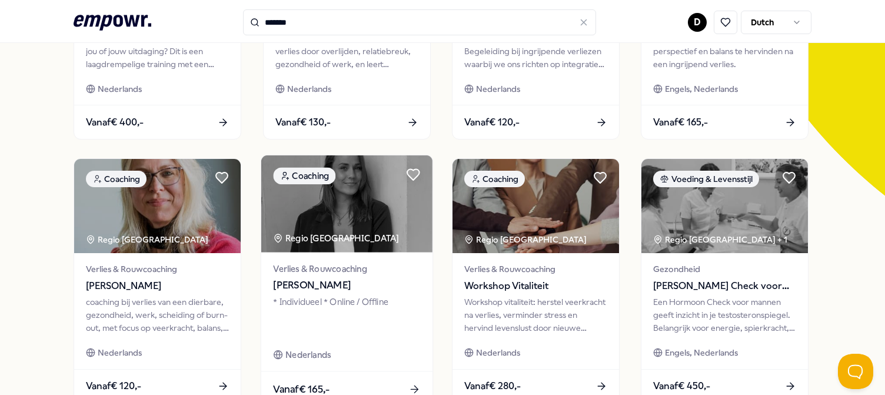
click at [339, 218] on img at bounding box center [346, 203] width 171 height 97
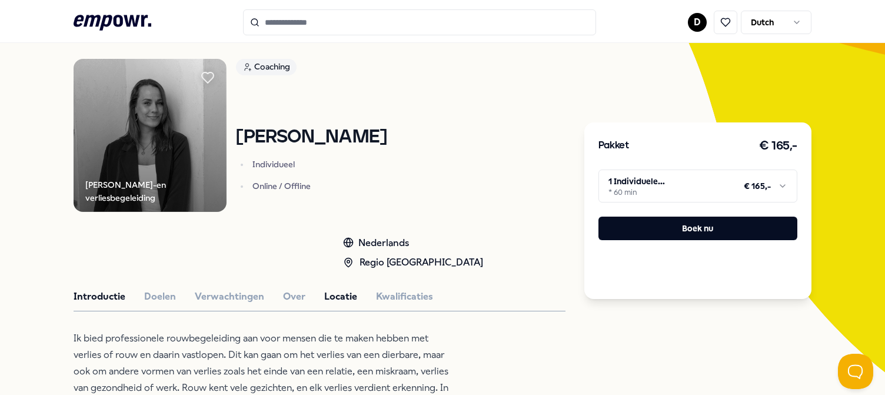
click at [338, 293] on button "Locatie" at bounding box center [340, 296] width 33 height 15
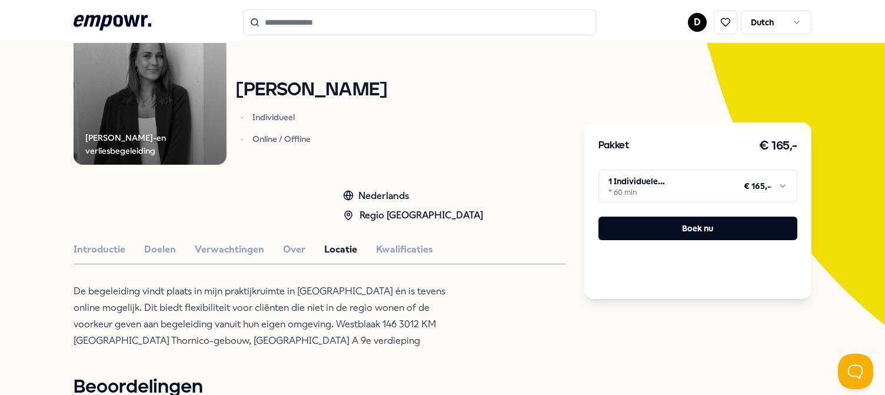
scroll to position [193, 0]
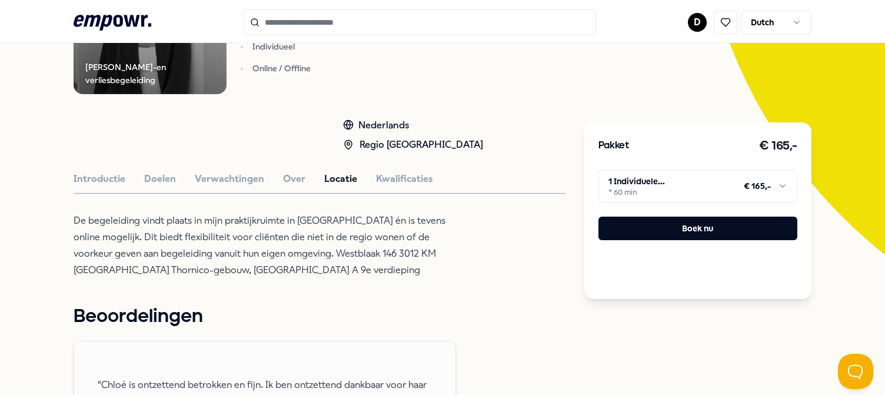
type input "*******"
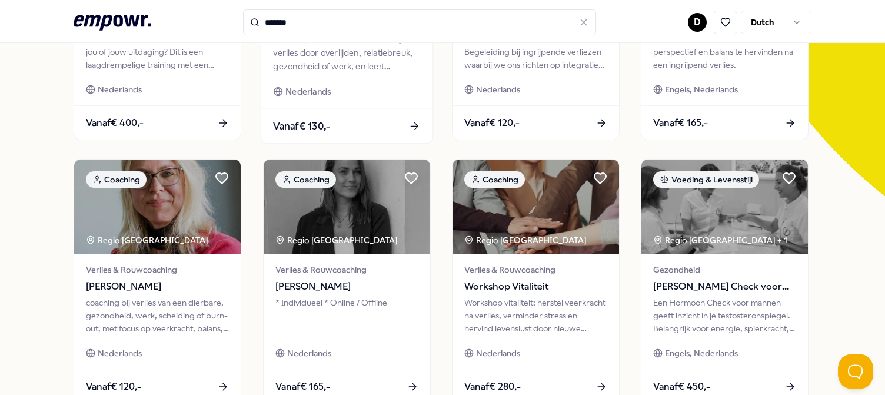
scroll to position [311, 0]
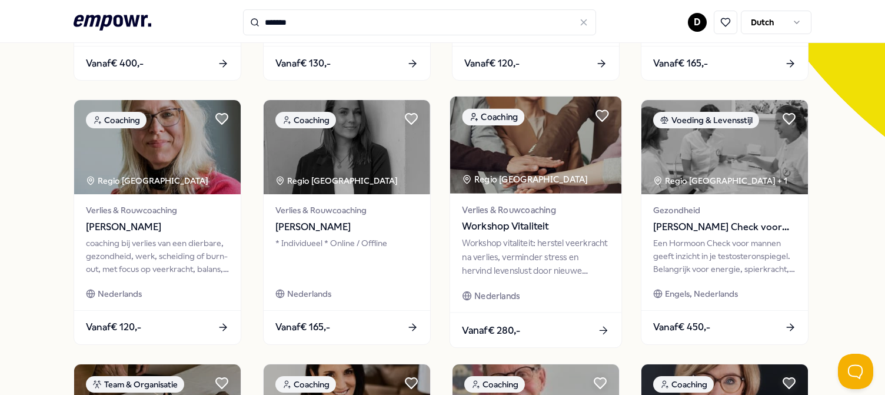
click at [513, 179] on div "Regio [GEOGRAPHIC_DATA]" at bounding box center [526, 180] width 128 height 14
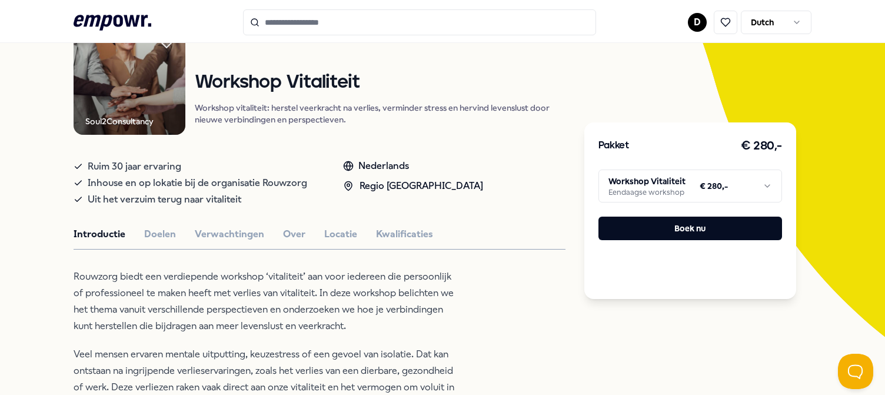
scroll to position [193, 0]
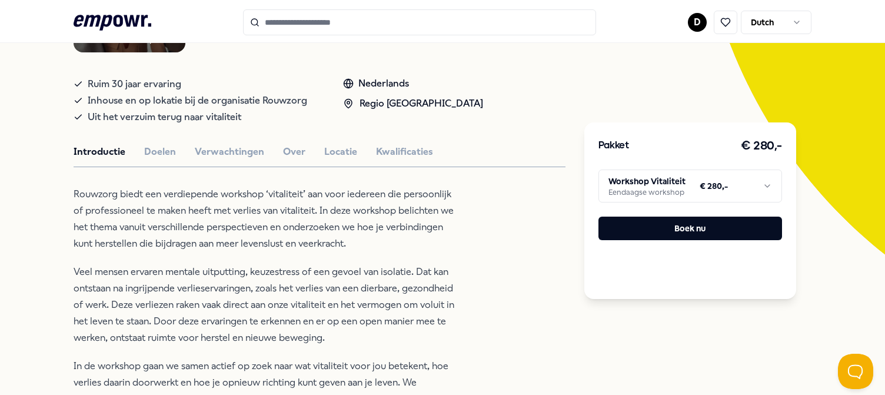
type input "*******"
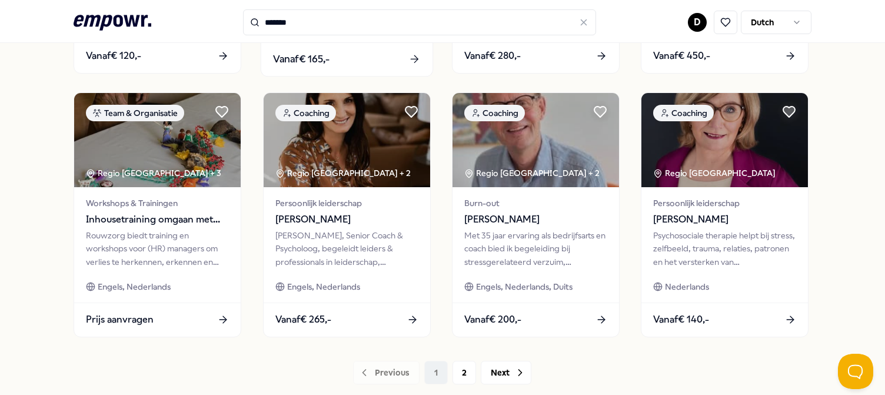
scroll to position [588, 0]
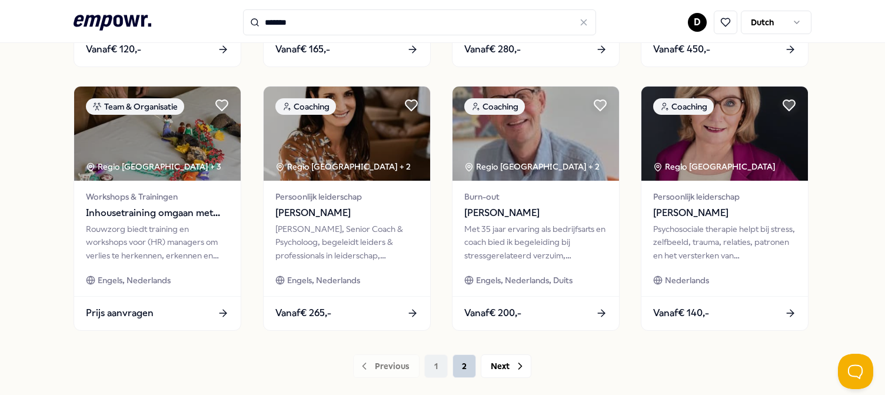
click at [461, 364] on button "2" at bounding box center [464, 366] width 24 height 24
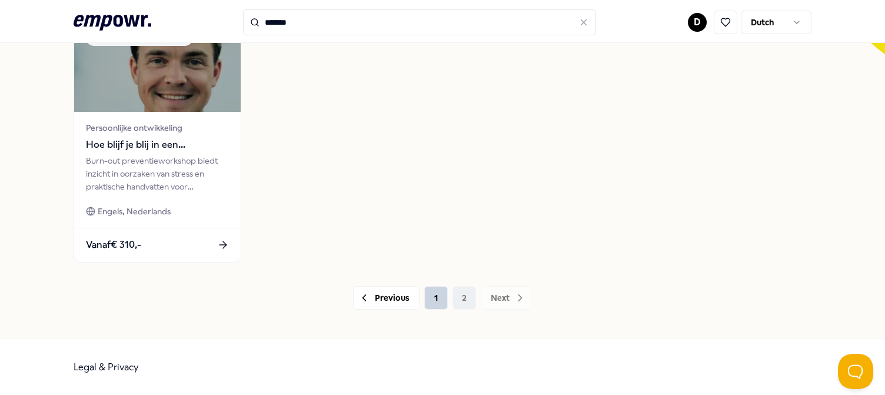
click at [425, 292] on button "1" at bounding box center [436, 298] width 24 height 24
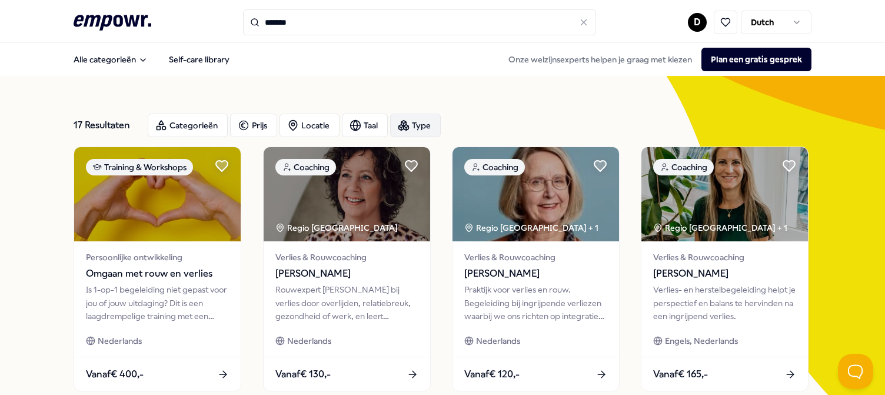
click at [402, 124] on icon "button" at bounding box center [404, 125] width 12 height 12
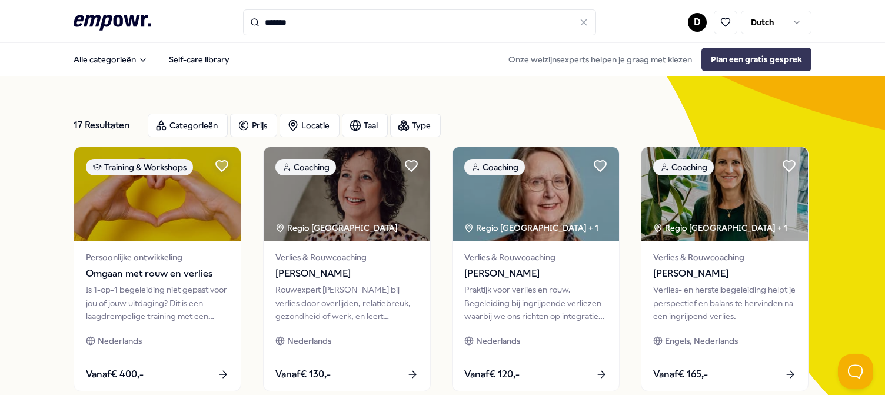
click at [765, 63] on button "Plan een gratis gesprek" at bounding box center [756, 60] width 110 height 24
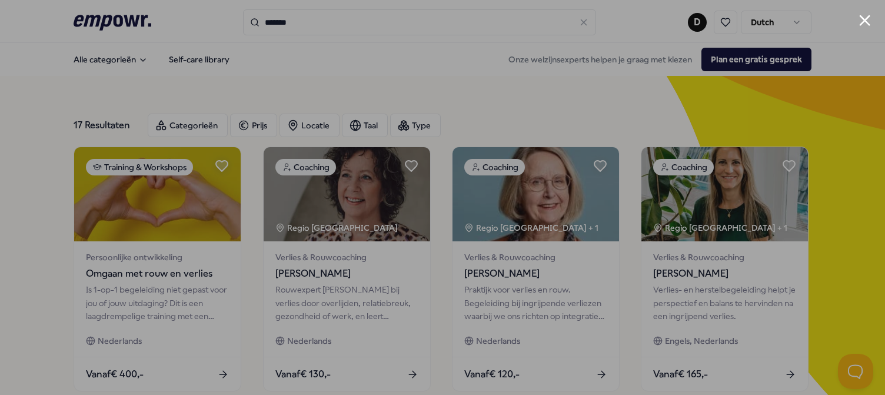
click at [51, 269] on div at bounding box center [442, 197] width 885 height 395
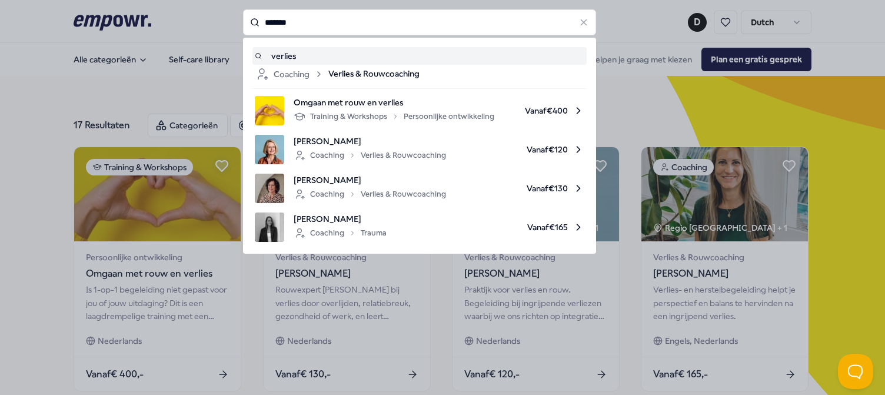
drag, startPoint x: 292, startPoint y: 22, endPoint x: 154, endPoint y: 6, distance: 139.7
click at [243, 11] on div "******* verlies Coaching Verlies & Rouwcoaching Omgaan met rouw en verlies Trai…" at bounding box center [419, 22] width 353 height 26
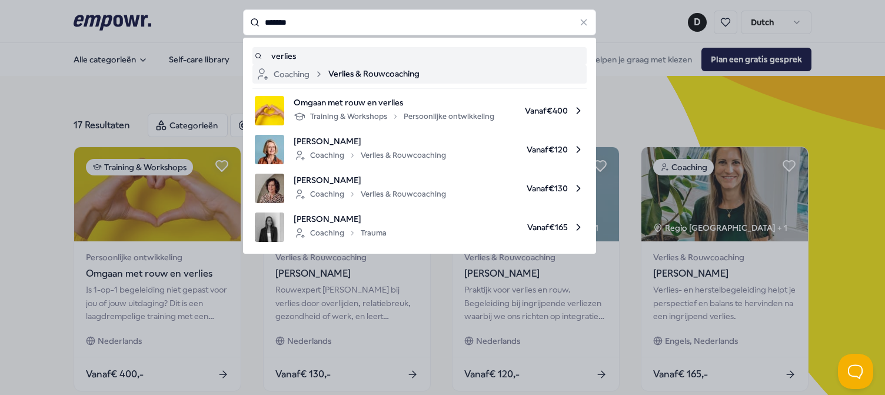
click at [376, 72] on span "Verlies & Rouwcoaching" at bounding box center [373, 74] width 91 height 14
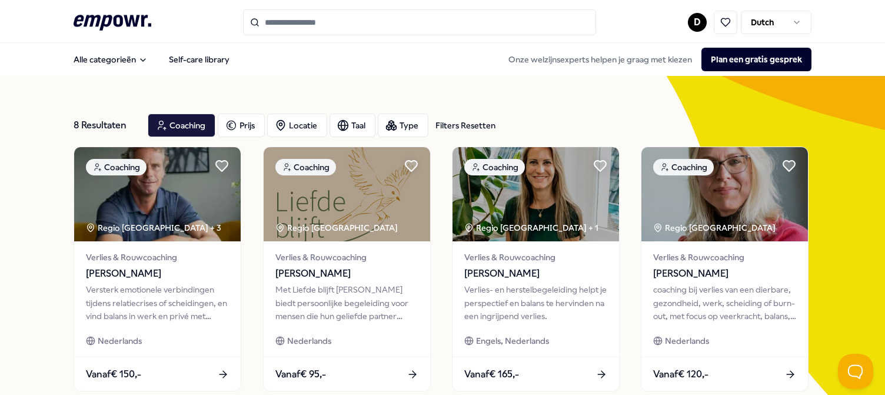
click at [459, 126] on div "Filters Resetten" at bounding box center [465, 125] width 60 height 13
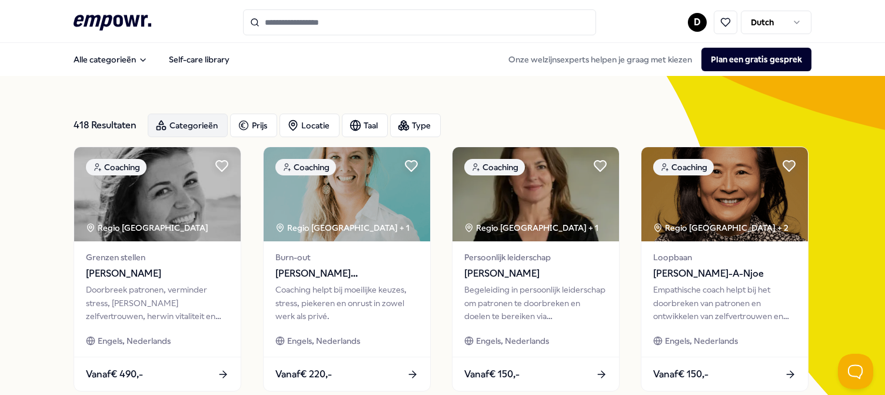
click at [185, 125] on div "Categorieën" at bounding box center [188, 126] width 80 height 24
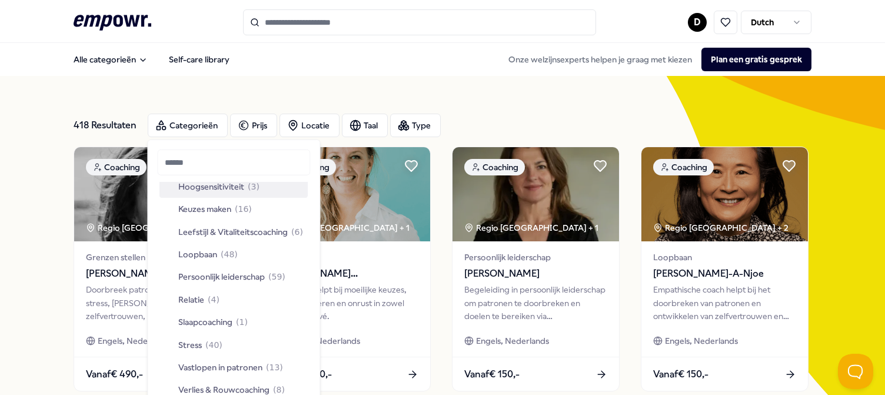
scroll to position [294, 0]
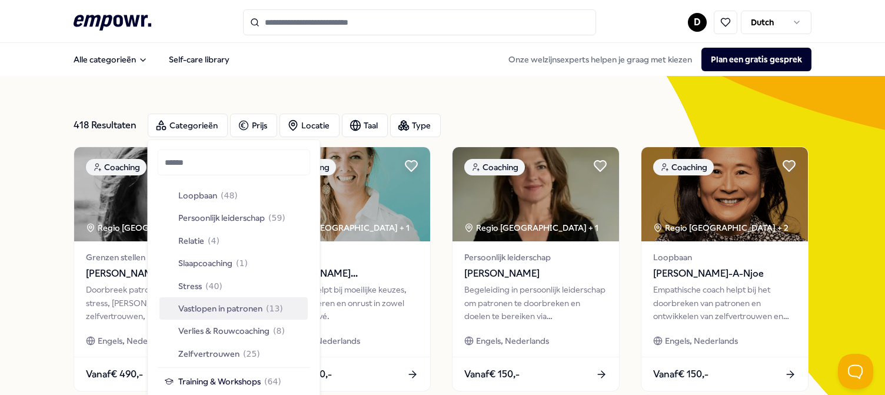
click at [226, 310] on span "Vastlopen in patronen" at bounding box center [220, 308] width 84 height 13
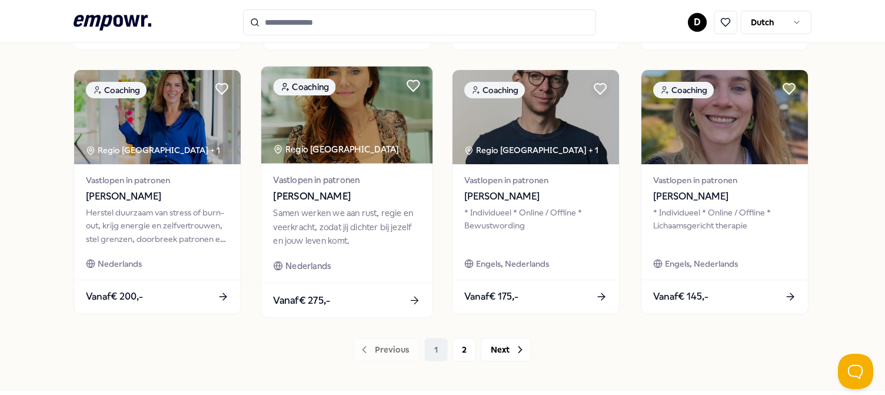
scroll to position [656, 0]
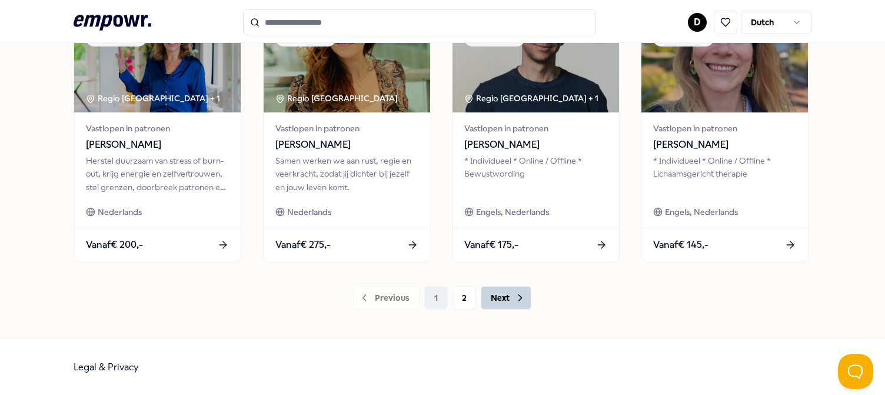
click at [493, 300] on button "Next" at bounding box center [506, 298] width 51 height 24
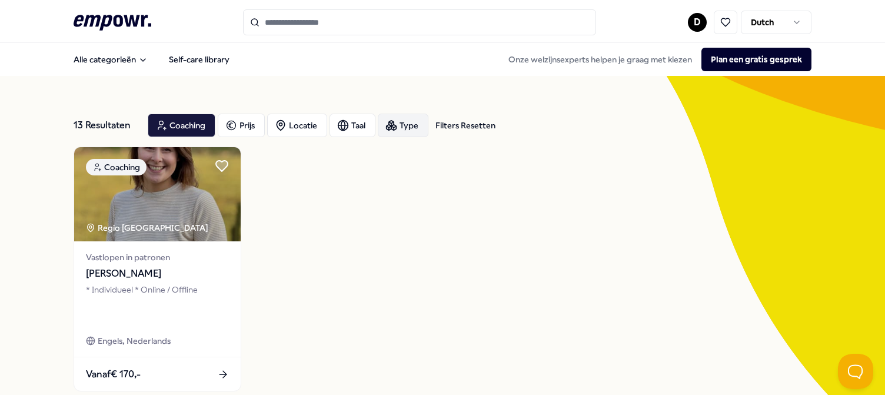
click at [399, 125] on div "Type" at bounding box center [403, 126] width 51 height 24
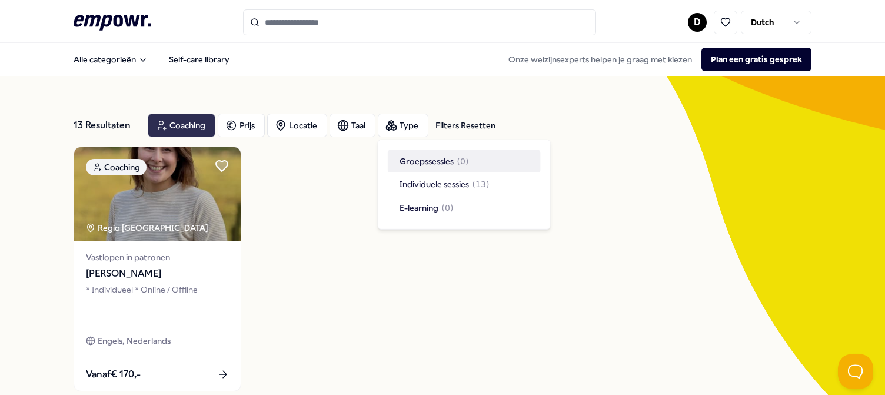
click at [181, 120] on div "Coaching" at bounding box center [182, 126] width 68 height 24
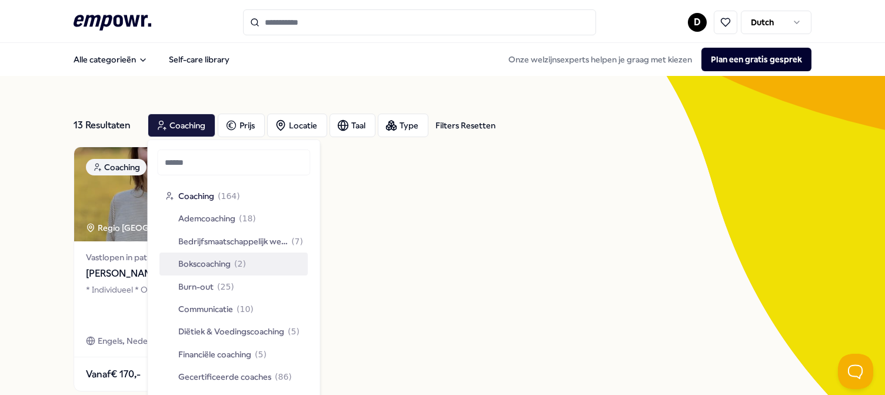
click at [238, 256] on div "Bokscoaching ( 2 )" at bounding box center [233, 263] width 148 height 22
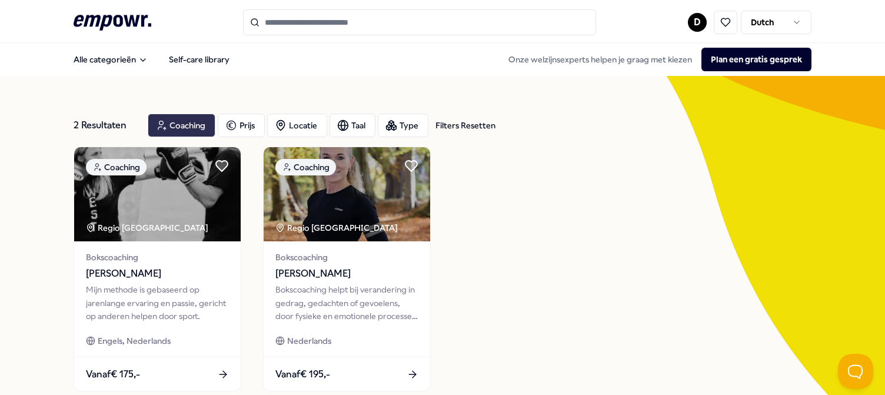
click at [176, 130] on div "Coaching" at bounding box center [182, 126] width 68 height 24
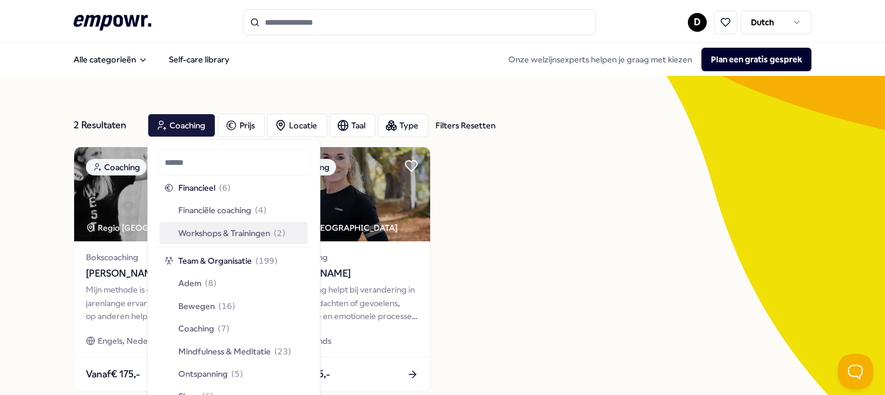
scroll to position [933, 0]
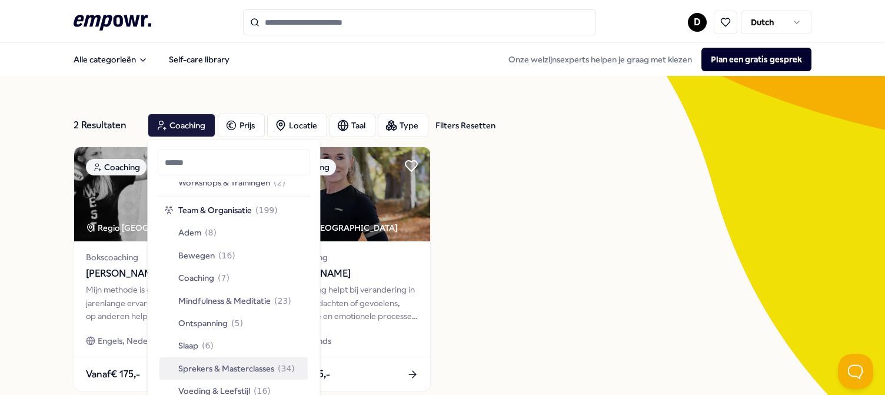
click at [210, 365] on span "Sprekers & Masterclasses" at bounding box center [226, 368] width 96 height 13
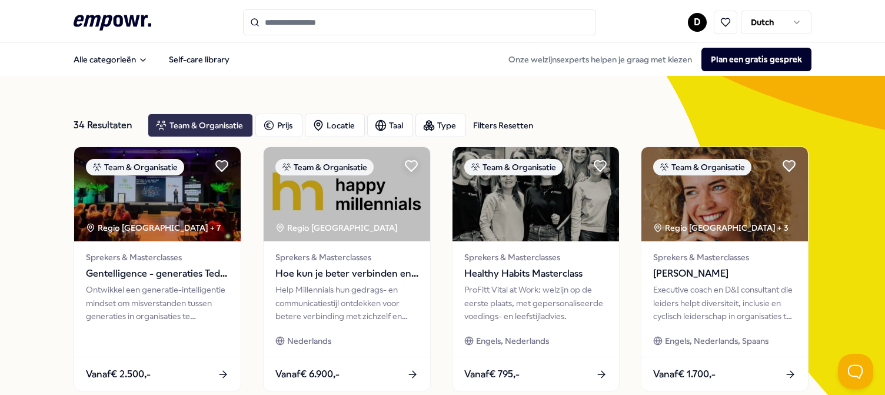
click at [201, 123] on div "Team & Organisatie" at bounding box center [200, 126] width 105 height 24
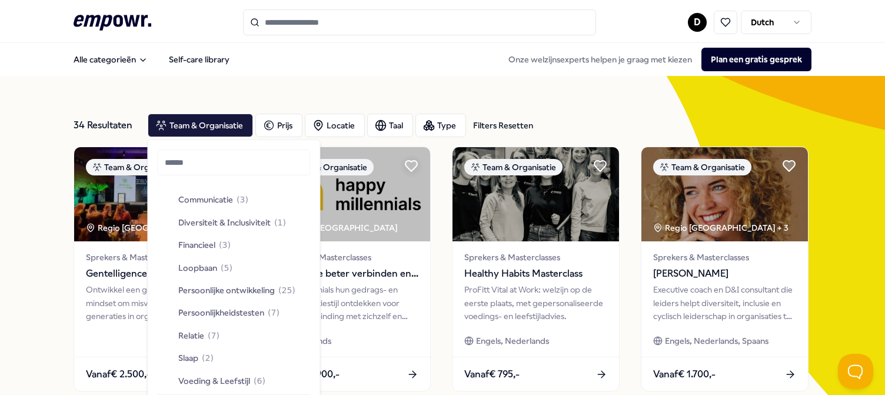
scroll to position [551, 0]
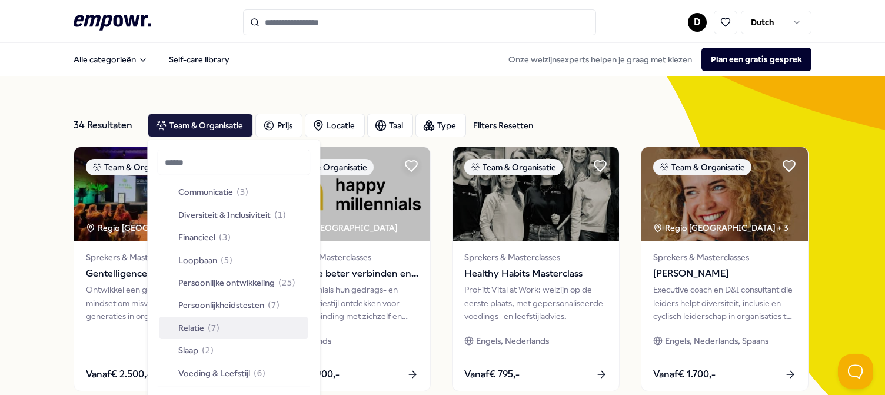
click at [211, 325] on span "( 7 )" at bounding box center [214, 327] width 12 height 13
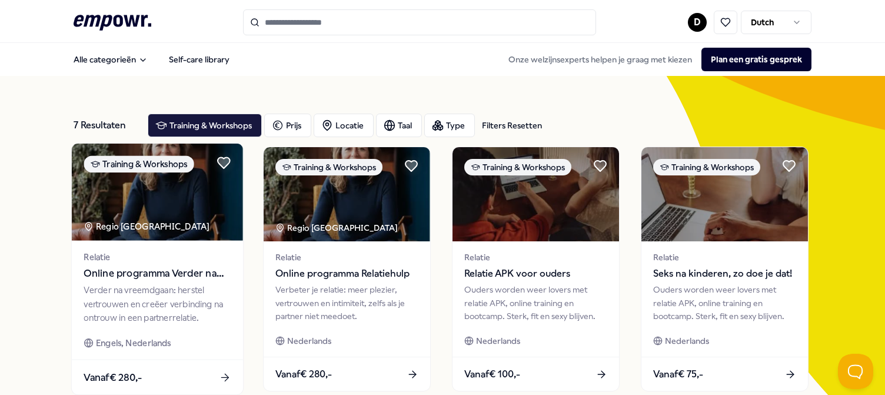
click at [118, 308] on div "Verder na vreemdgaan: herstel vertrouwen en creëer verbinding na ontrouw in een…" at bounding box center [157, 304] width 147 height 41
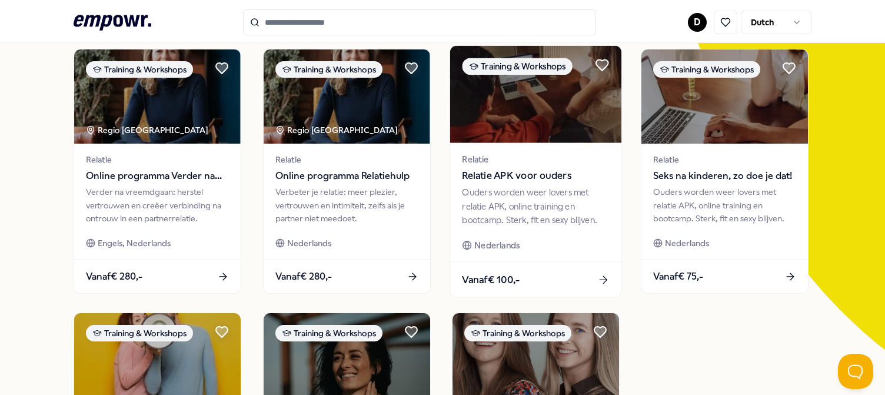
scroll to position [59, 0]
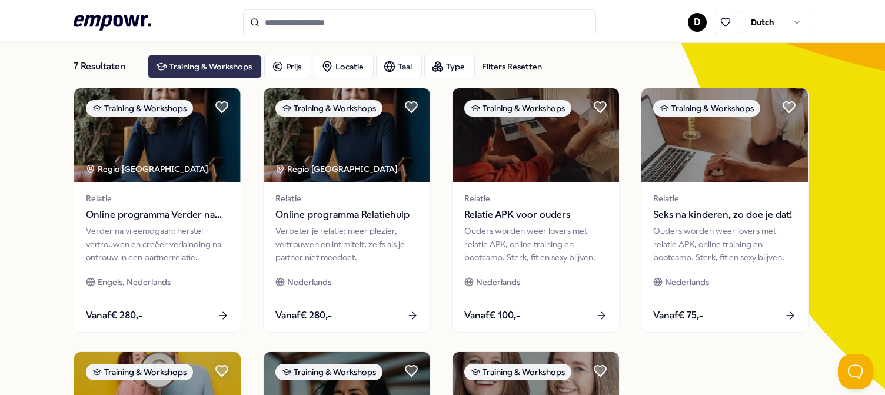
click at [234, 66] on div "Training & Workshops" at bounding box center [205, 67] width 114 height 24
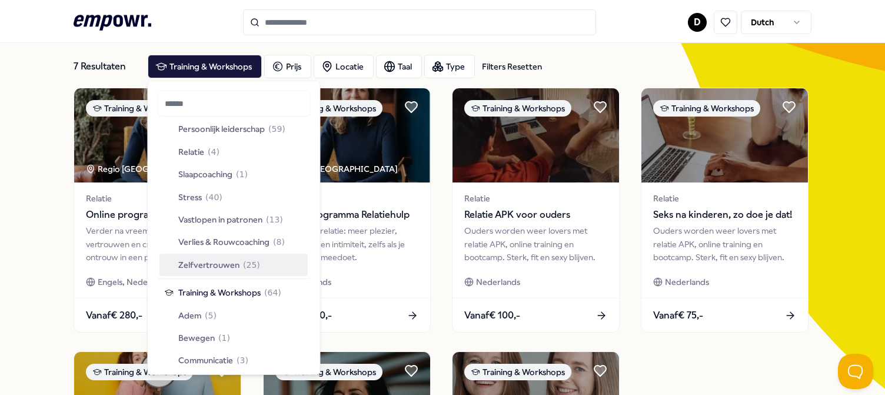
scroll to position [353, 0]
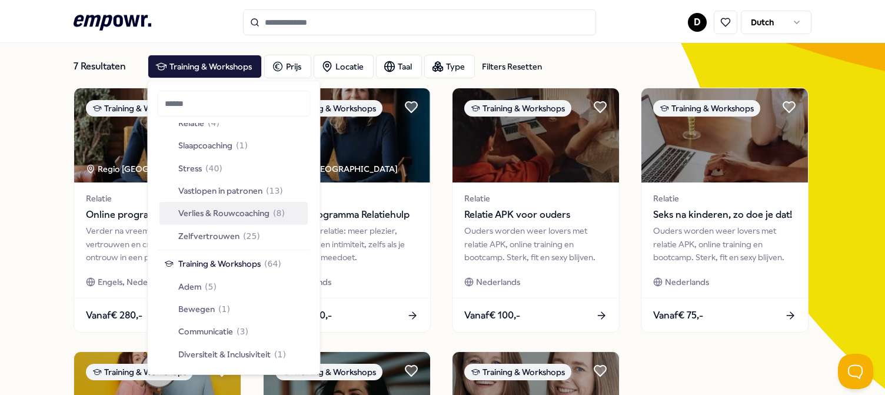
click at [235, 209] on span "Verlies & Rouwcoaching" at bounding box center [223, 212] width 91 height 13
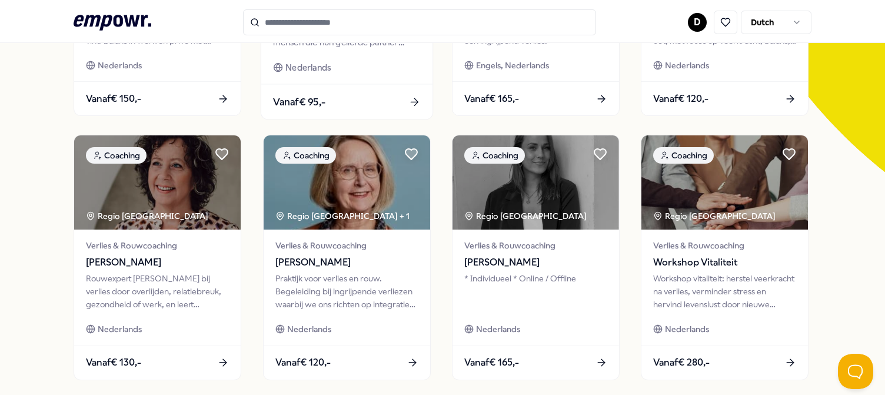
scroll to position [294, 0]
